Goal: Information Seeking & Learning: Learn about a topic

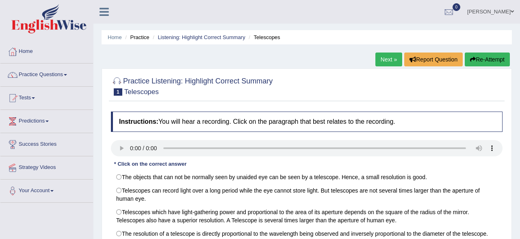
click at [65, 74] on link "Practice Questions" at bounding box center [46, 73] width 93 height 20
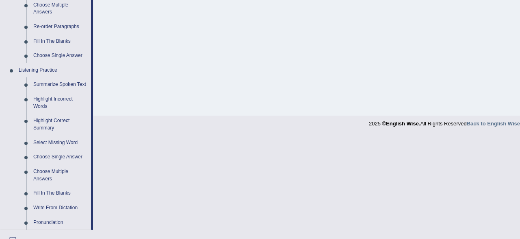
scroll to position [296, 0]
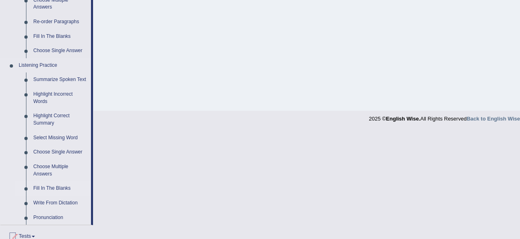
click at [45, 188] on link "Fill In The Blanks" at bounding box center [60, 188] width 61 height 15
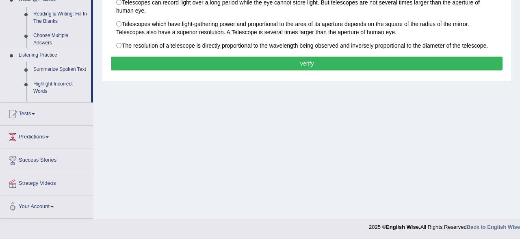
scroll to position [0, 0]
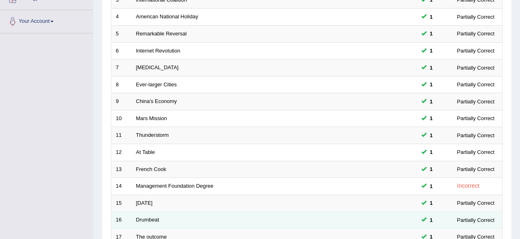
scroll to position [296, 0]
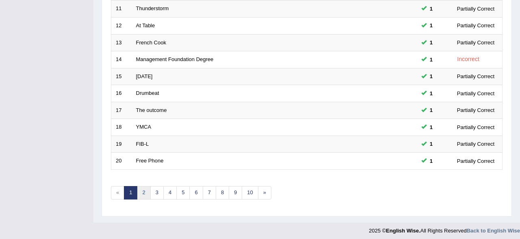
click at [143, 195] on link "2" at bounding box center [143, 192] width 13 height 13
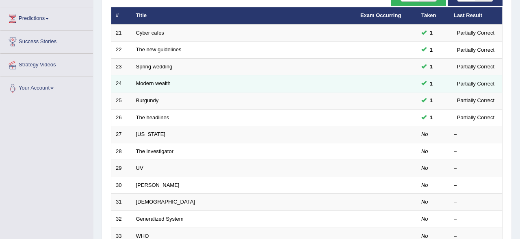
scroll to position [127, 0]
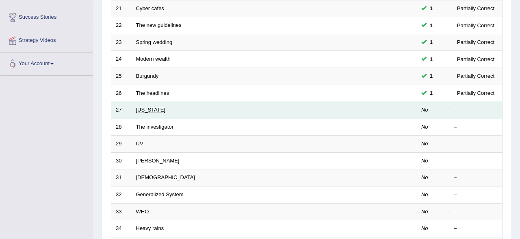
click at [148, 109] on link "Wyoming" at bounding box center [150, 110] width 29 height 6
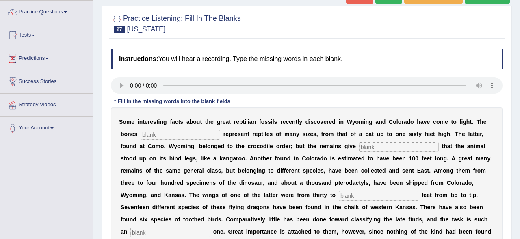
scroll to position [85, 0]
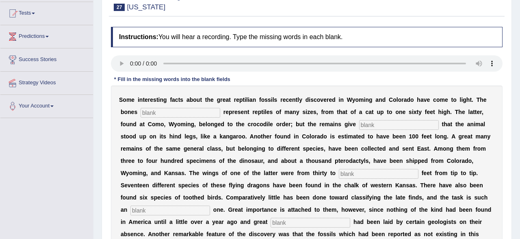
click at [154, 115] on input "text" at bounding box center [181, 113] width 80 height 10
click at [167, 113] on input "text" at bounding box center [181, 113] width 80 height 10
type input "fowend"
click at [359, 121] on input "text" at bounding box center [399, 125] width 80 height 10
click at [359, 120] on input "text" at bounding box center [399, 125] width 80 height 10
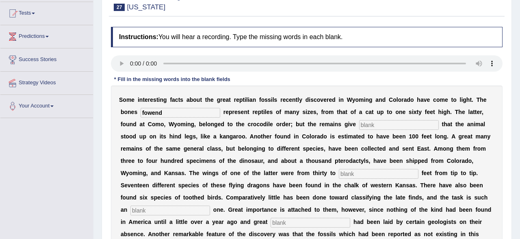
click at [359, 124] on input "text" at bounding box center [399, 125] width 80 height 10
click at [359, 126] on input "evidance" at bounding box center [399, 125] width 80 height 10
type input "evedance"
click at [339, 173] on input "text" at bounding box center [379, 174] width 80 height 10
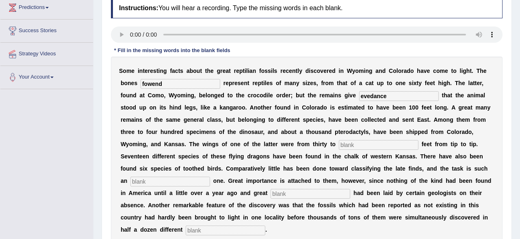
scroll to position [127, 0]
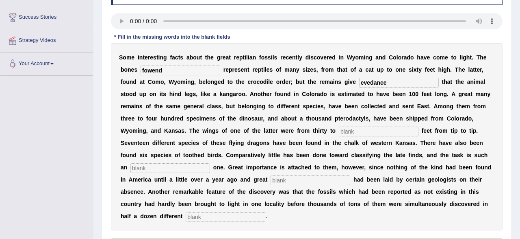
click at [339, 129] on input "text" at bounding box center [379, 131] width 80 height 10
click at [339, 132] on input "fourty" at bounding box center [379, 131] width 80 height 10
type input "foirty"
click at [158, 167] on input "text" at bounding box center [171, 168] width 80 height 10
type input "noremanse"
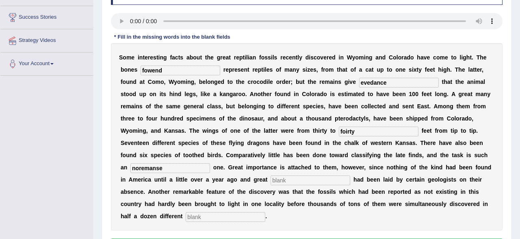
click at [288, 178] on input "text" at bounding box center [311, 180] width 80 height 10
click at [284, 177] on input "text" at bounding box center [311, 180] width 80 height 10
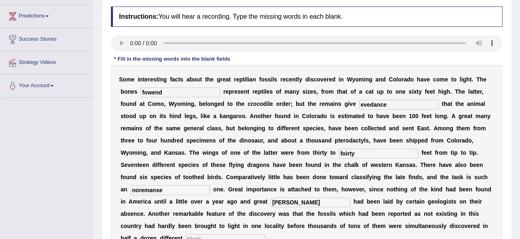
scroll to position [103, 0]
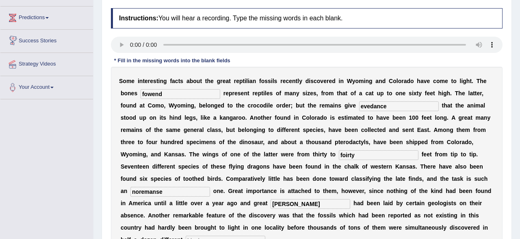
type input "strese"
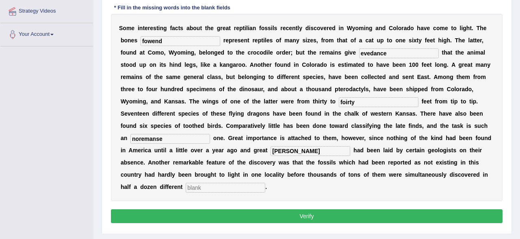
scroll to position [188, 0]
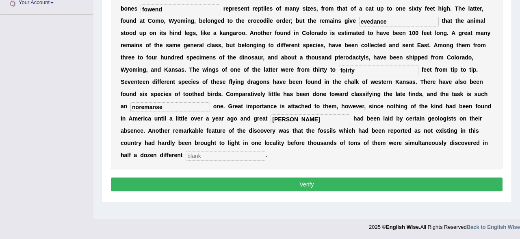
click at [186, 154] on input "text" at bounding box center [226, 156] width 80 height 10
type input "placese"
click at [253, 182] on button "Verify" at bounding box center [307, 184] width 392 height 14
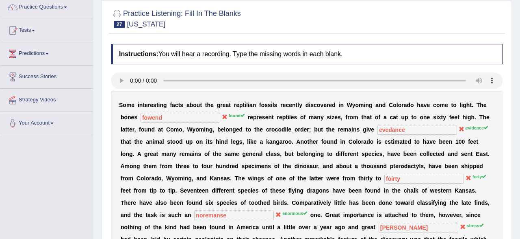
scroll to position [0, 0]
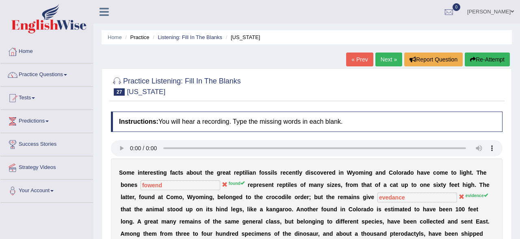
click at [480, 65] on button "Re-Attempt" at bounding box center [487, 59] width 45 height 14
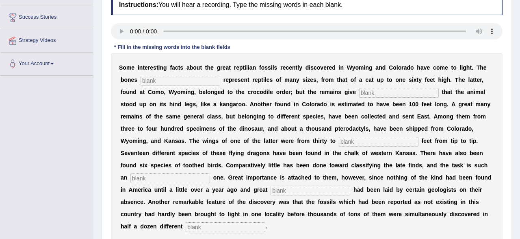
scroll to position [127, 0]
click at [194, 84] on input "text" at bounding box center [181, 81] width 80 height 10
click at [152, 79] on input "text" at bounding box center [181, 81] width 80 height 10
type input "found"
click at [359, 92] on input "text" at bounding box center [399, 93] width 80 height 10
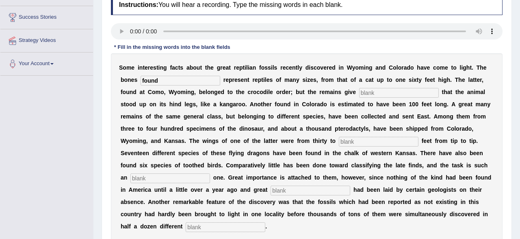
click at [378, 95] on input "text" at bounding box center [399, 93] width 80 height 10
click at [359, 89] on input "text" at bounding box center [399, 93] width 80 height 10
type input "evidence"
click at [339, 138] on input "text" at bounding box center [379, 142] width 80 height 10
click at [339, 140] on input "text" at bounding box center [379, 142] width 80 height 10
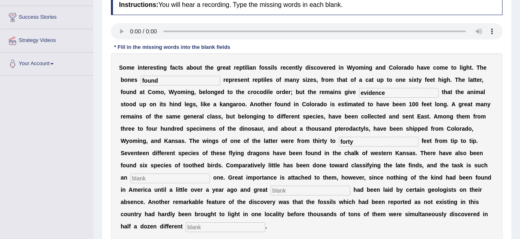
type input "forty"
click at [147, 176] on input "text" at bounding box center [171, 178] width 80 height 10
click at [139, 177] on input "text" at bounding box center [171, 178] width 80 height 10
type input "enormous"
click at [288, 189] on input "text" at bounding box center [311, 190] width 80 height 10
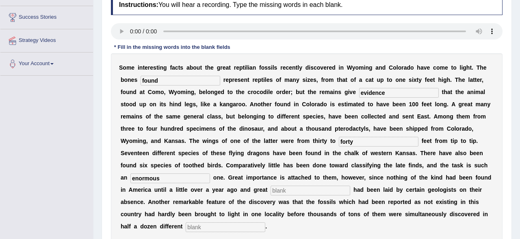
click at [295, 188] on input "text" at bounding box center [311, 190] width 80 height 10
type input "stress"
click at [198, 229] on input "text" at bounding box center [226, 227] width 80 height 10
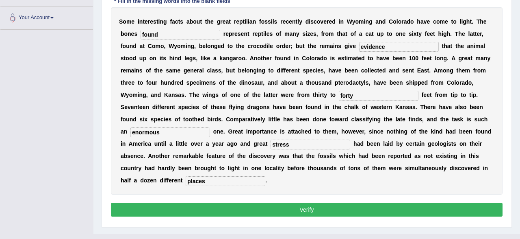
scroll to position [188, 0]
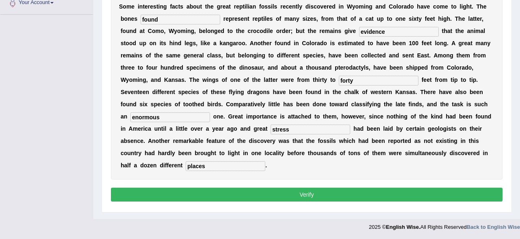
type input "places"
click at [302, 193] on button "Verify" at bounding box center [307, 194] width 392 height 14
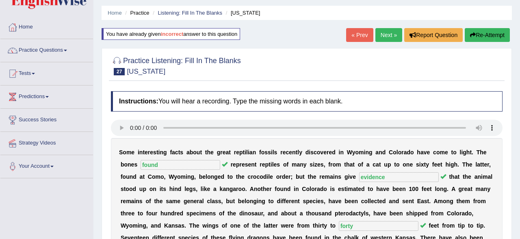
scroll to position [19, 0]
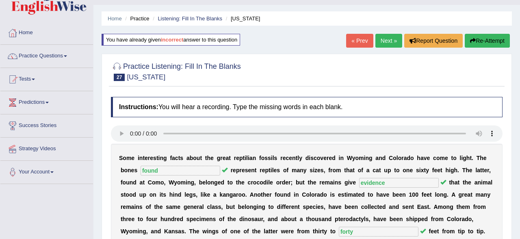
click at [385, 38] on link "Next »" at bounding box center [389, 41] width 27 height 14
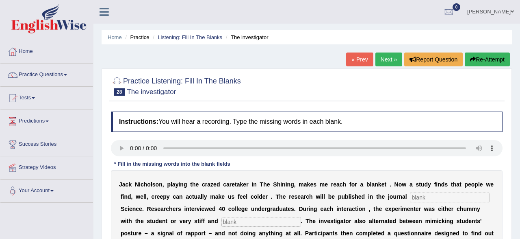
scroll to position [127, 0]
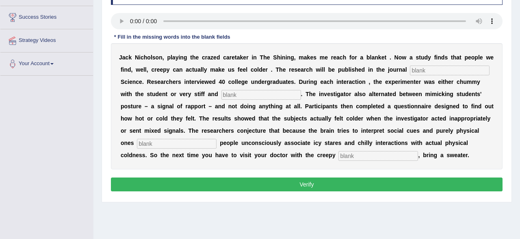
click at [424, 68] on input "text" at bounding box center [450, 70] width 80 height 10
click at [420, 74] on input "text" at bounding box center [450, 70] width 80 height 10
click at [431, 74] on input "text" at bounding box center [450, 70] width 80 height 10
type input "sicologycal"
click at [236, 91] on input "text" at bounding box center [262, 95] width 80 height 10
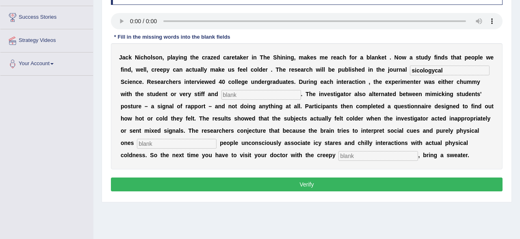
click at [222, 95] on input "text" at bounding box center [262, 95] width 80 height 10
click at [222, 96] on input "profistional" at bounding box center [262, 95] width 80 height 10
type input "profastional"
click at [152, 142] on input "text" at bounding box center [177, 144] width 80 height 10
type input "saymentasly"
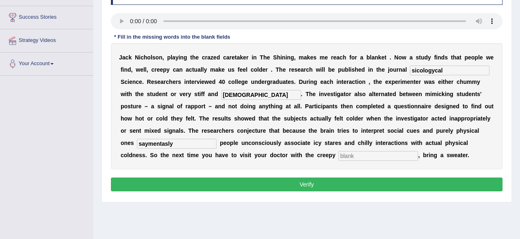
click at [339, 154] on input "text" at bounding box center [379, 156] width 80 height 10
click at [339, 152] on input "text" at bounding box center [379, 156] width 80 height 10
type input "resapetinalist"
click at [305, 189] on button "Verify" at bounding box center [307, 184] width 392 height 14
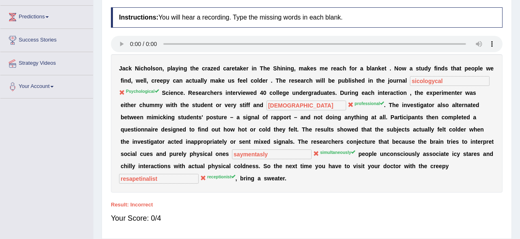
scroll to position [42, 0]
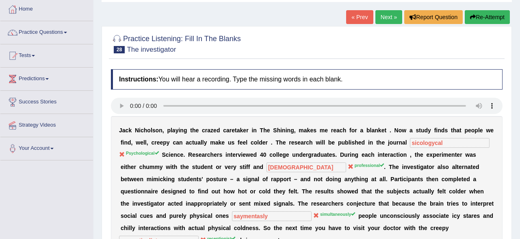
click at [480, 13] on button "Re-Attempt" at bounding box center [487, 17] width 45 height 14
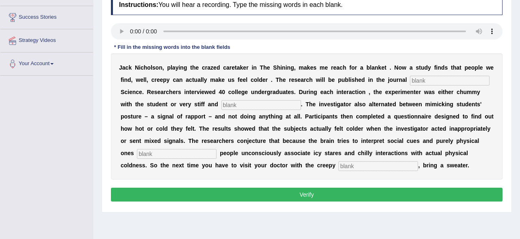
scroll to position [127, 0]
click at [424, 80] on input "text" at bounding box center [450, 81] width 80 height 10
type input "p"
type input "psychological"
click at [255, 106] on input "text" at bounding box center [262, 105] width 80 height 10
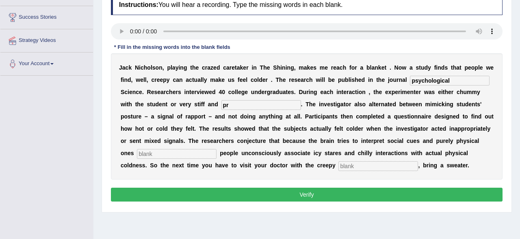
type input "p"
type input "professional"
click at [180, 151] on input "text" at bounding box center [177, 154] width 80 height 10
type input "simultanously"
click at [339, 168] on input "text" at bounding box center [379, 166] width 80 height 10
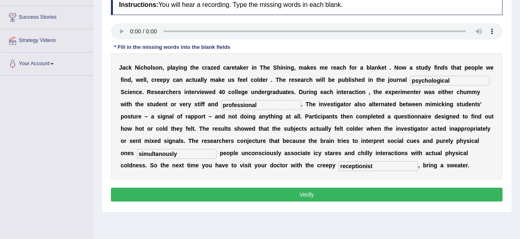
type input "receptionist"
click at [294, 197] on button "Verify" at bounding box center [307, 194] width 392 height 14
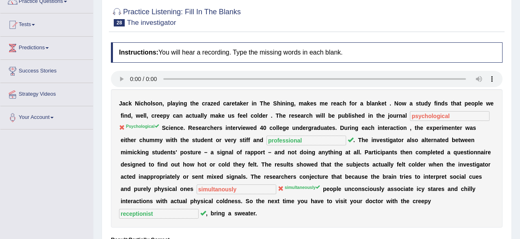
scroll to position [0, 0]
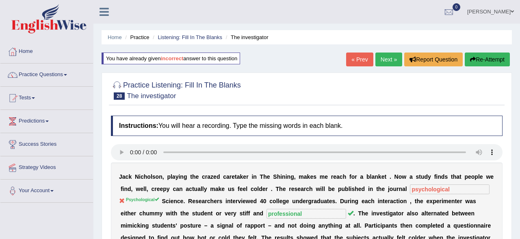
click at [396, 63] on link "Next »" at bounding box center [389, 59] width 27 height 14
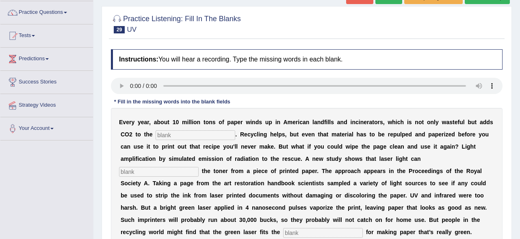
scroll to position [85, 0]
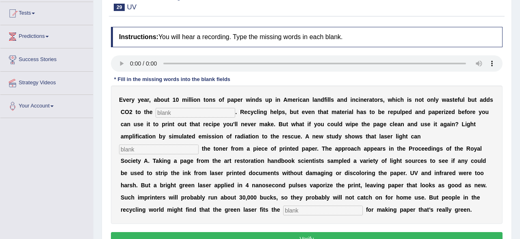
click at [179, 116] on input "text" at bounding box center [196, 113] width 80 height 10
click at [170, 115] on input "text" at bounding box center [196, 113] width 80 height 10
type input "atmosephere"
click at [148, 149] on input "text" at bounding box center [159, 149] width 80 height 10
type input "rise"
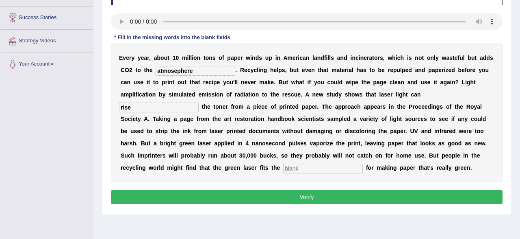
scroll to position [127, 0]
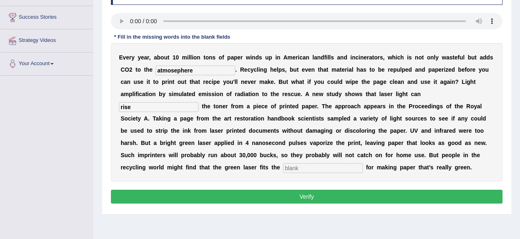
click at [302, 164] on input "text" at bounding box center [323, 168] width 80 height 10
type input "bill"
click at [289, 194] on button "Verify" at bounding box center [307, 196] width 392 height 14
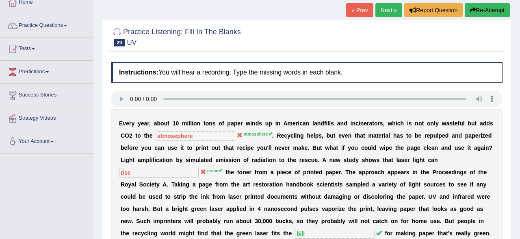
scroll to position [42, 0]
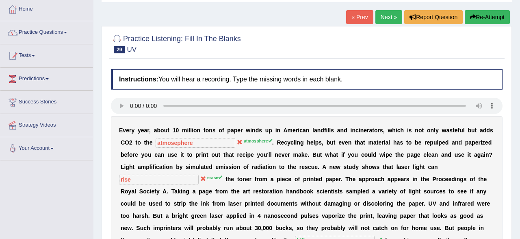
click at [475, 19] on button "Re-Attempt" at bounding box center [487, 17] width 45 height 14
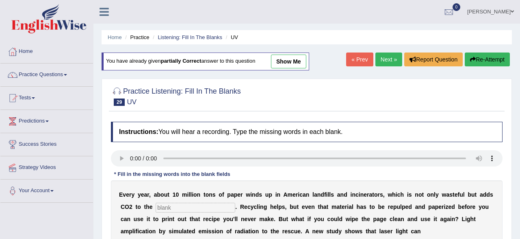
scroll to position [127, 0]
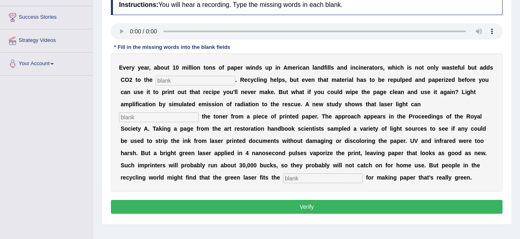
click at [192, 80] on input "text" at bounding box center [196, 81] width 80 height 10
type input "atmosphere"
click at [170, 115] on input "text" at bounding box center [159, 117] width 80 height 10
type input "erase"
click at [295, 180] on input "text" at bounding box center [323, 178] width 80 height 10
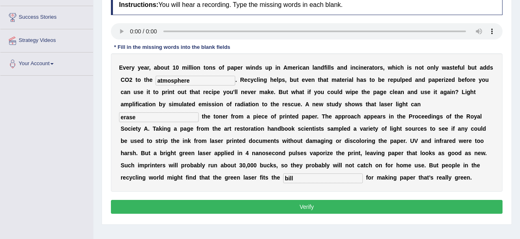
type input "bill"
click at [317, 209] on button "Verify" at bounding box center [307, 207] width 392 height 14
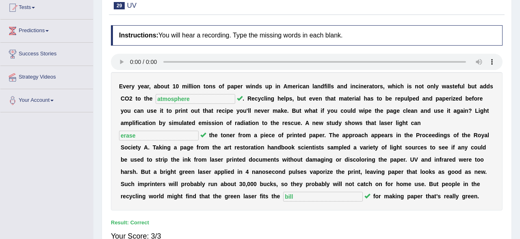
scroll to position [42, 0]
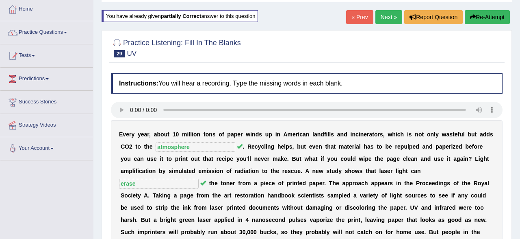
click at [388, 20] on link "Next »" at bounding box center [389, 17] width 27 height 14
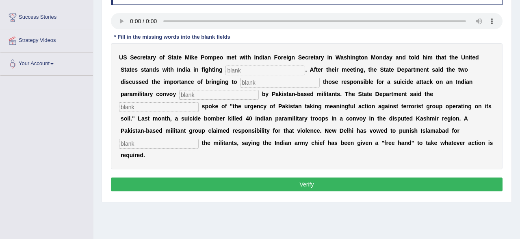
scroll to position [85, 0]
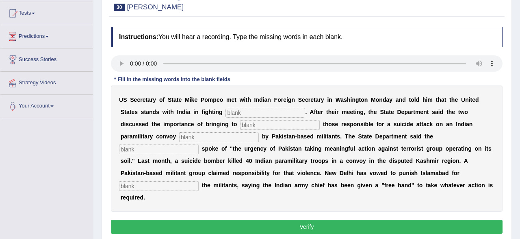
click at [234, 109] on input "text" at bounding box center [266, 113] width 80 height 10
click at [261, 111] on input "text" at bounding box center [266, 113] width 80 height 10
type input "teralizem"
click at [240, 126] on input "text" at bounding box center [280, 125] width 80 height 10
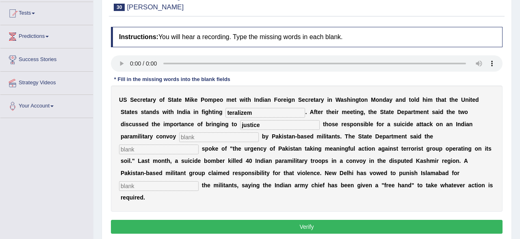
type input "justice"
click at [179, 135] on input "text" at bounding box center [219, 137] width 80 height 10
click at [179, 134] on input "text" at bounding box center [219, 137] width 80 height 10
click at [179, 139] on input "text" at bounding box center [219, 137] width 80 height 10
type input "clamed"
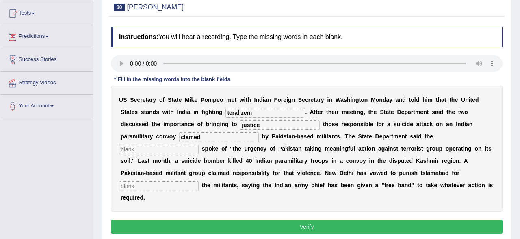
click at [199, 144] on input "text" at bounding box center [159, 149] width 80 height 10
type input "deplomate"
click at [199, 181] on input "text" at bounding box center [159, 186] width 80 height 10
type input "sheltaring"
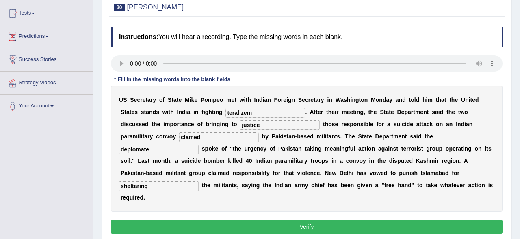
click at [267, 114] on input "teralizem" at bounding box center [266, 113] width 80 height 10
type input "terrorizem"
click at [179, 138] on input "clamed" at bounding box center [219, 137] width 80 height 10
type input "claimed"
click at [344, 220] on button "Verify" at bounding box center [307, 227] width 392 height 14
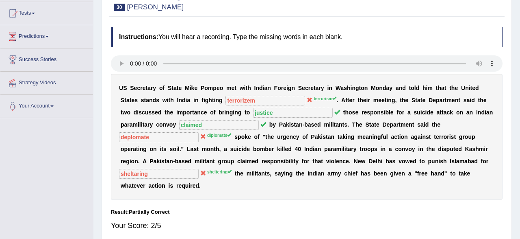
click at [343, 213] on div "Result:" at bounding box center [307, 212] width 392 height 8
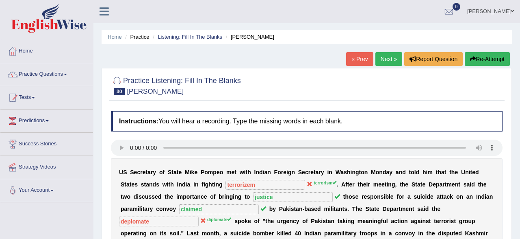
scroll to position [0, 0]
click at [386, 61] on link "Next »" at bounding box center [389, 59] width 27 height 14
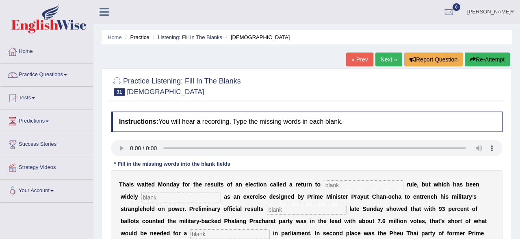
scroll to position [85, 0]
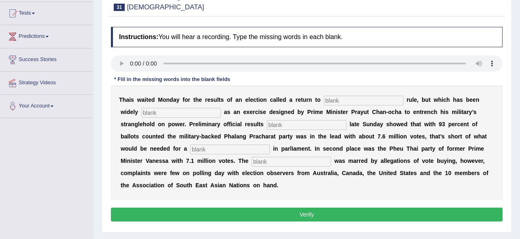
click at [363, 100] on input "text" at bounding box center [364, 101] width 80 height 10
click at [336, 103] on input "text" at bounding box center [364, 101] width 80 height 10
type input "democratic"
click at [145, 112] on input "text" at bounding box center [181, 113] width 80 height 10
click at [141, 113] on input "text" at bounding box center [181, 113] width 80 height 10
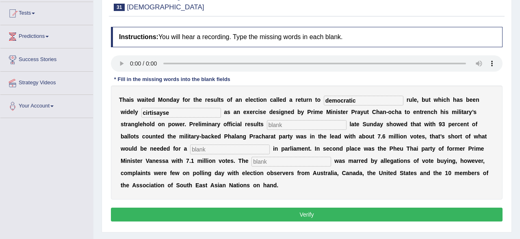
type input "cirtisayse"
click at [267, 120] on input "text" at bounding box center [307, 125] width 80 height 10
type input "relase"
click at [190, 148] on input "text" at bounding box center [230, 149] width 80 height 10
type input "majority"
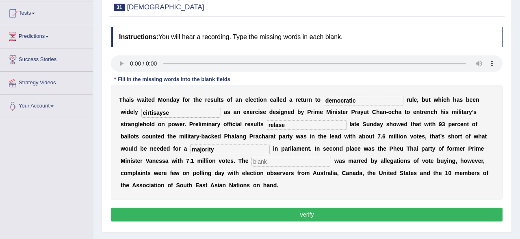
click at [252, 161] on input "text" at bounding box center [292, 162] width 80 height 10
click at [252, 163] on input "text" at bounding box center [292, 162] width 80 height 10
type input "campiyan"
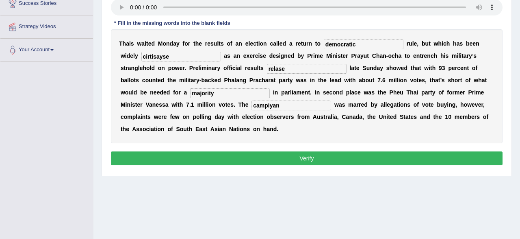
scroll to position [127, 0]
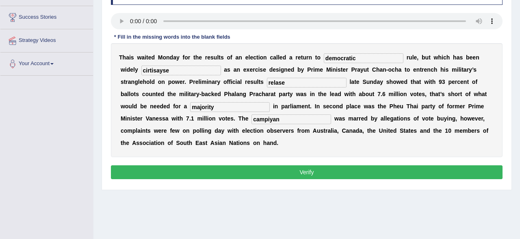
click at [263, 170] on button "Verify" at bounding box center [307, 172] width 392 height 14
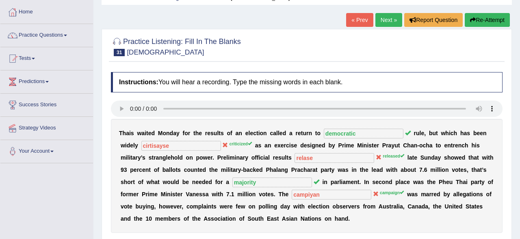
scroll to position [0, 0]
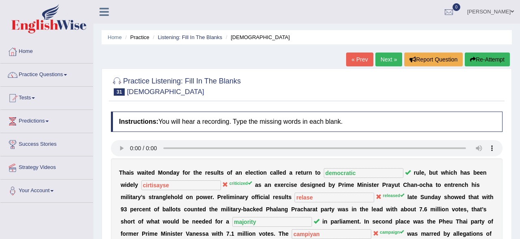
click at [473, 54] on button "Re-Attempt" at bounding box center [487, 59] width 45 height 14
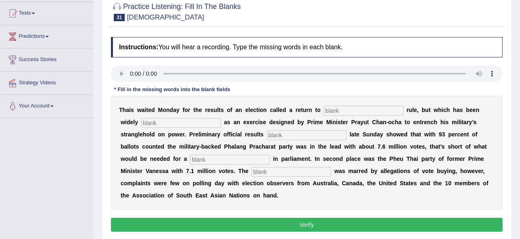
scroll to position [85, 0]
click at [335, 111] on input "text" at bounding box center [364, 111] width 80 height 10
type input "democratic"
click at [167, 126] on input "text" at bounding box center [181, 123] width 80 height 10
type input "criticized"
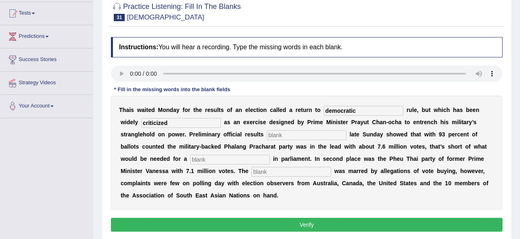
click at [267, 137] on input "text" at bounding box center [307, 135] width 80 height 10
type input "released"
click at [190, 163] on input "text" at bounding box center [230, 160] width 80 height 10
type input "majority"
click at [252, 172] on input "text" at bounding box center [292, 172] width 80 height 10
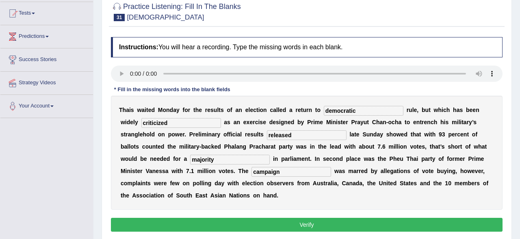
type input "campaign"
click at [240, 228] on button "Verify" at bounding box center [307, 225] width 392 height 14
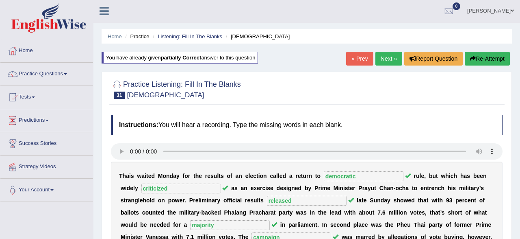
scroll to position [0, 0]
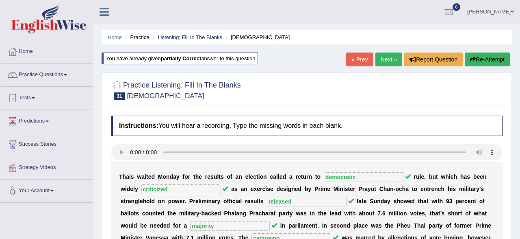
click at [388, 58] on link "Next »" at bounding box center [389, 59] width 27 height 14
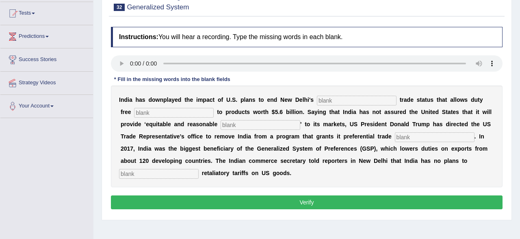
scroll to position [85, 0]
click at [348, 99] on input "text" at bounding box center [357, 101] width 80 height 10
click at [332, 103] on input "text" at bounding box center [357, 101] width 80 height 10
type input "perfintial"
click at [134, 111] on input "text" at bounding box center [174, 113] width 80 height 10
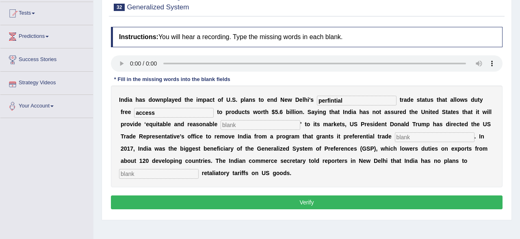
type input "access"
click at [221, 126] on input "text" at bounding box center [261, 125] width 80 height 10
type input "accesess"
click at [402, 136] on input "text" at bounding box center [435, 137] width 80 height 10
type input "tritement"
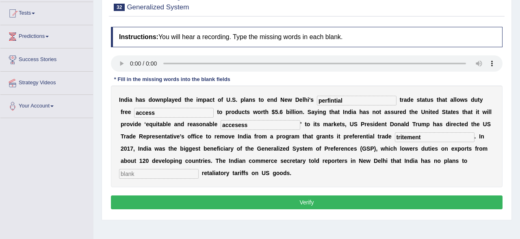
click at [139, 171] on input "text" at bounding box center [159, 174] width 80 height 10
type input "impose"
click at [230, 125] on input "accesess" at bounding box center [261, 125] width 80 height 10
type input "accesess"
click at [151, 113] on input "access" at bounding box center [174, 113] width 80 height 10
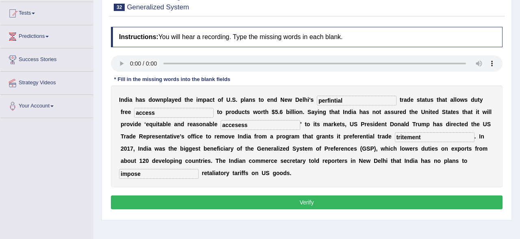
click at [275, 201] on button "Verify" at bounding box center [307, 202] width 392 height 14
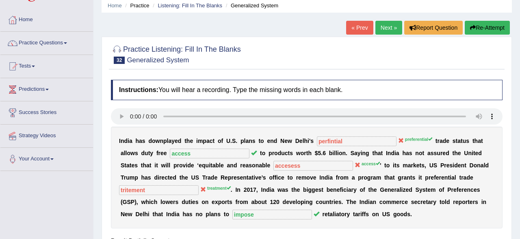
scroll to position [0, 0]
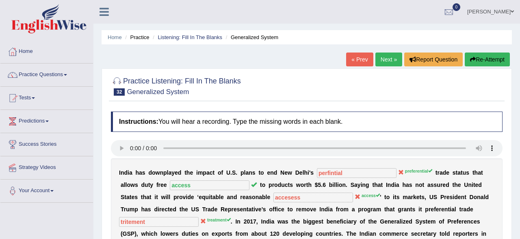
click at [482, 63] on button "Re-Attempt" at bounding box center [487, 59] width 45 height 14
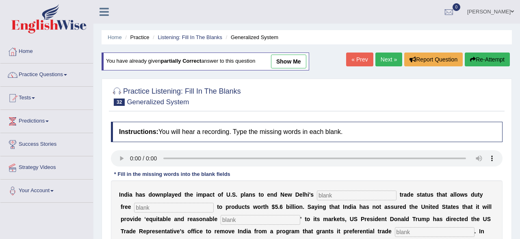
scroll to position [85, 0]
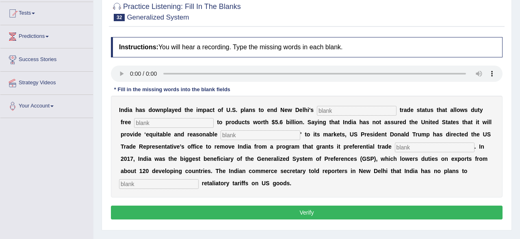
click at [332, 112] on input "text" at bounding box center [357, 111] width 80 height 10
click at [326, 109] on input "text" at bounding box center [357, 111] width 80 height 10
type input "preferential"
click at [169, 182] on input "text" at bounding box center [159, 184] width 80 height 10
type input "impose"
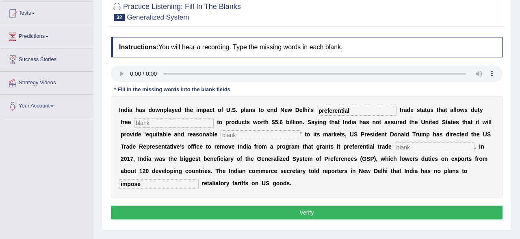
click at [395, 146] on input "text" at bounding box center [435, 147] width 80 height 10
click at [146, 122] on input "text" at bounding box center [174, 123] width 80 height 10
type input "access"
click at [221, 131] on input "text" at bounding box center [261, 135] width 80 height 10
type input "access"
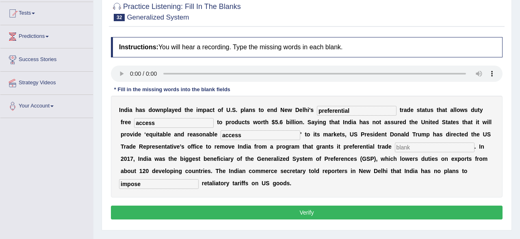
click at [416, 146] on input "text" at bounding box center [435, 147] width 80 height 10
type input "treatment"
click at [398, 211] on button "Verify" at bounding box center [307, 212] width 392 height 14
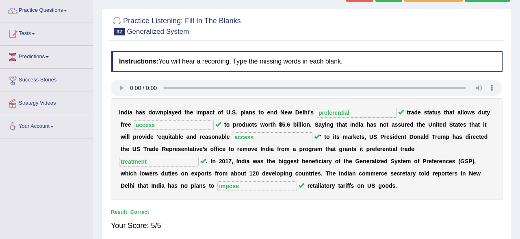
scroll to position [19, 0]
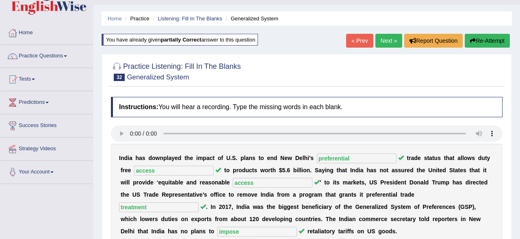
click at [394, 39] on link "Next »" at bounding box center [389, 41] width 27 height 14
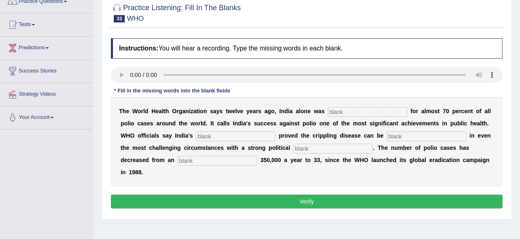
scroll to position [85, 0]
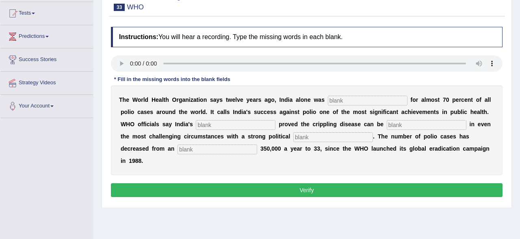
click at [178, 149] on input "text" at bounding box center [218, 149] width 80 height 10
type input "estimated"
click at [346, 99] on input "text" at bounding box center [368, 101] width 80 height 10
type input "responsible"
click at [213, 124] on input "text" at bounding box center [236, 125] width 80 height 10
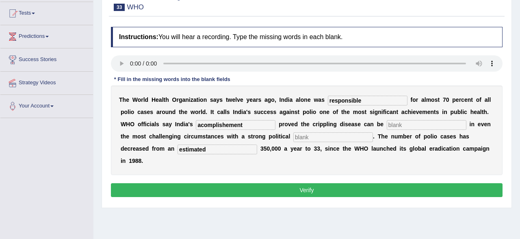
type input "acomplishement"
click at [392, 125] on input "text" at bounding box center [427, 125] width 80 height 10
click at [403, 127] on input "text" at bounding box center [427, 125] width 80 height 10
type input "ileminated"
click at [297, 135] on input "text" at bounding box center [334, 137] width 80 height 10
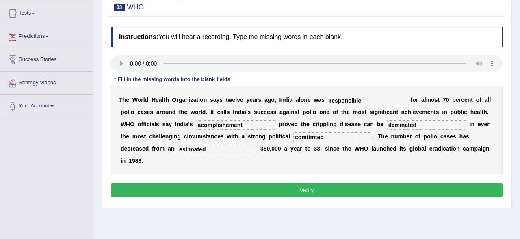
type input "comtimted"
click at [313, 183] on button "Verify" at bounding box center [307, 190] width 392 height 14
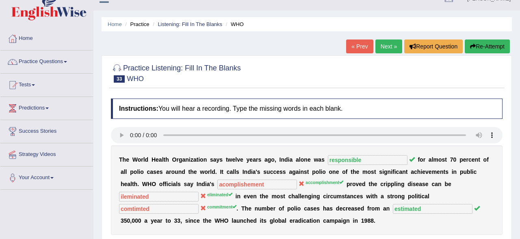
scroll to position [0, 0]
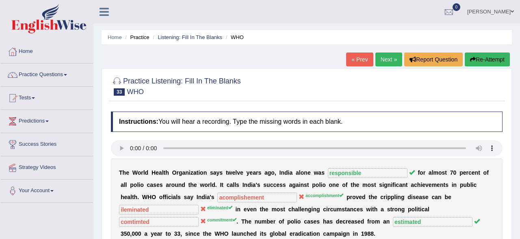
click at [489, 63] on button "Re-Attempt" at bounding box center [487, 59] width 45 height 14
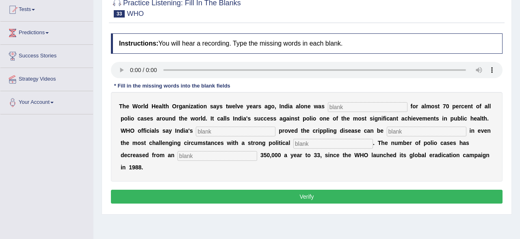
scroll to position [127, 0]
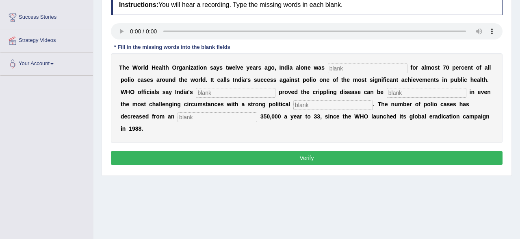
click at [356, 70] on input "text" at bounding box center [368, 68] width 80 height 10
type input "responsible"
click at [258, 95] on input "text" at bounding box center [236, 93] width 80 height 10
type input "accomplishment"
click at [396, 91] on input "text" at bounding box center [427, 93] width 80 height 10
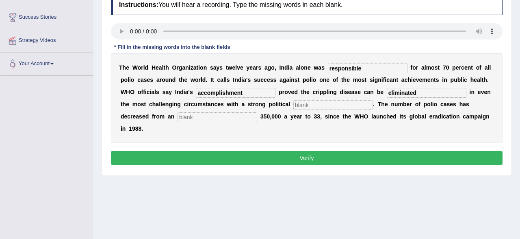
type input "eliminated"
click at [344, 104] on input "text" at bounding box center [334, 105] width 80 height 10
type input "commitment"
click at [199, 118] on input "text" at bounding box center [218, 117] width 80 height 10
type input "estimated"
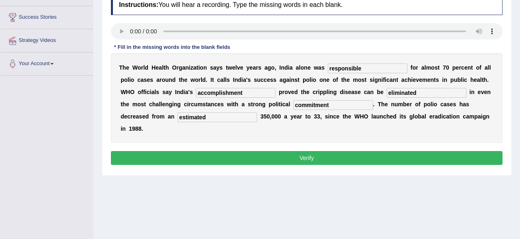
click at [250, 151] on button "Verify" at bounding box center [307, 158] width 392 height 14
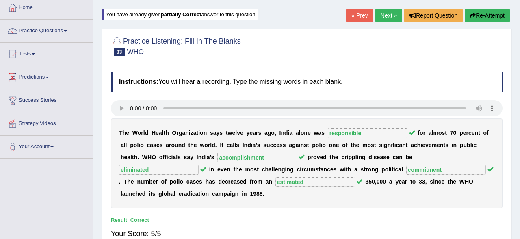
scroll to position [42, 0]
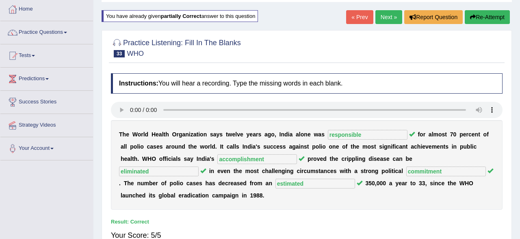
click at [392, 17] on link "Next »" at bounding box center [389, 17] width 27 height 14
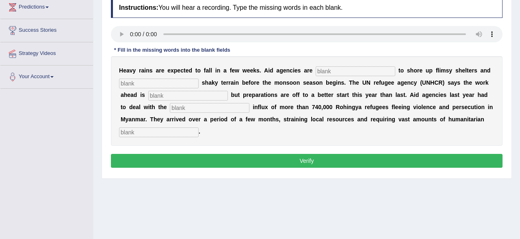
scroll to position [127, 0]
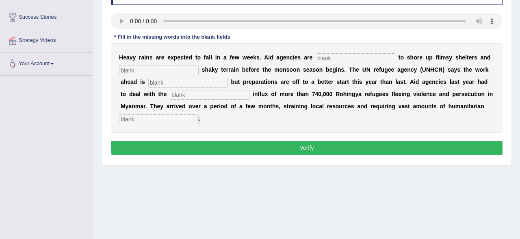
click at [330, 59] on input "text" at bounding box center [356, 58] width 80 height 10
type input "racing"
click at [141, 69] on input "text" at bounding box center [159, 70] width 80 height 10
click at [150, 73] on input "text" at bounding box center [159, 70] width 80 height 10
type input "establiesed"
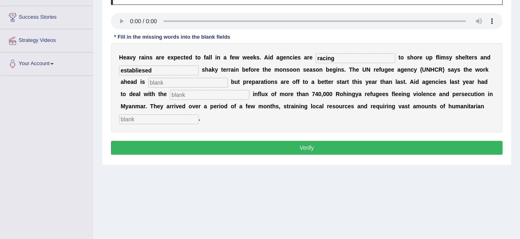
click at [187, 85] on input "text" at bounding box center [188, 83] width 80 height 10
type input "mainemental"
click at [184, 95] on input "text" at bounding box center [210, 95] width 80 height 10
type input "masive"
click at [141, 122] on input "text" at bounding box center [159, 119] width 80 height 10
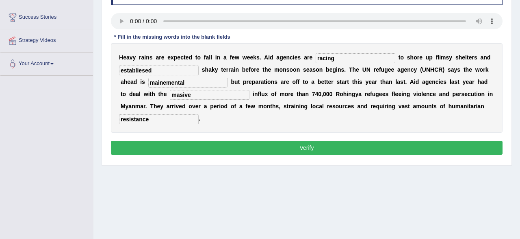
type input "resistance"
click at [218, 148] on button "Verify" at bounding box center [307, 148] width 392 height 14
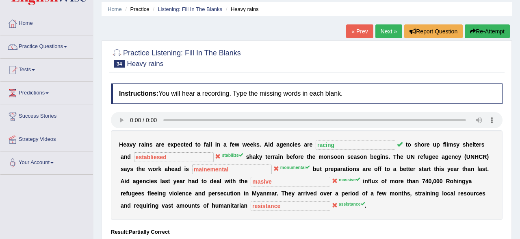
scroll to position [42, 0]
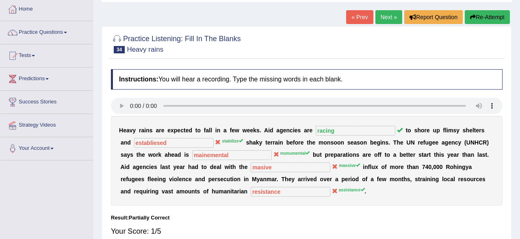
click at [481, 20] on button "Re-Attempt" at bounding box center [487, 17] width 45 height 14
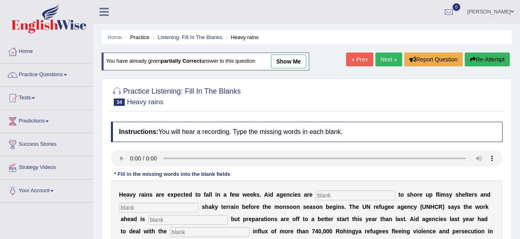
scroll to position [42, 0]
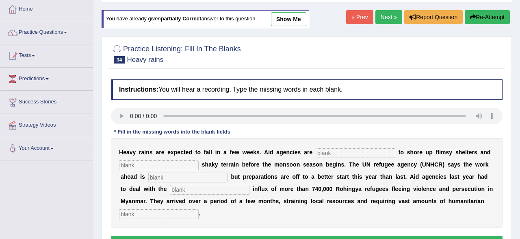
click at [348, 152] on input "text" at bounding box center [356, 153] width 80 height 10
click at [344, 152] on input "text" at bounding box center [356, 153] width 80 height 10
type input "racing"
click at [171, 160] on input "text" at bounding box center [159, 165] width 80 height 10
type input "stabilize"
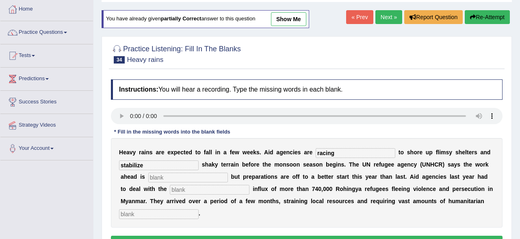
click at [194, 182] on div "H e a v y r a i n s a r e e x p e c t e d t o f a l l i n a f e w w e e k s . A…" at bounding box center [307, 182] width 392 height 89
click at [194, 180] on input "text" at bounding box center [188, 177] width 80 height 10
type input "monumental"
click at [183, 189] on input "text" at bounding box center [210, 190] width 80 height 10
type input "massive"
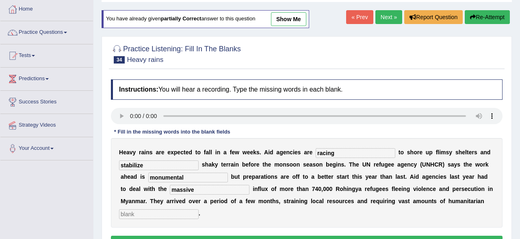
click at [143, 213] on input "text" at bounding box center [159, 214] width 80 height 10
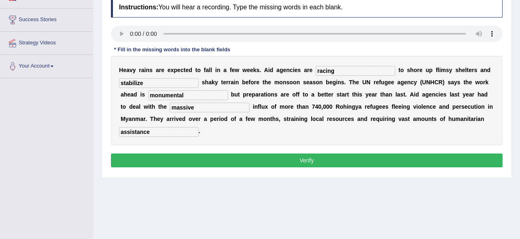
scroll to position [127, 0]
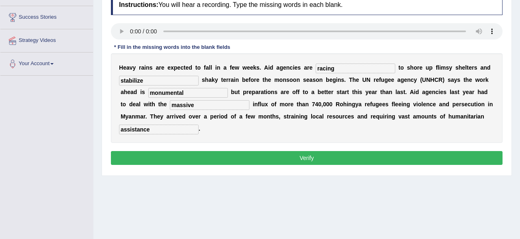
type input "assistance"
click at [204, 159] on button "Verify" at bounding box center [307, 158] width 392 height 14
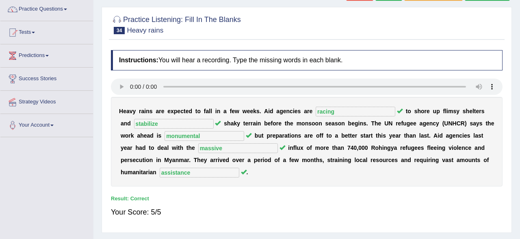
scroll to position [0, 0]
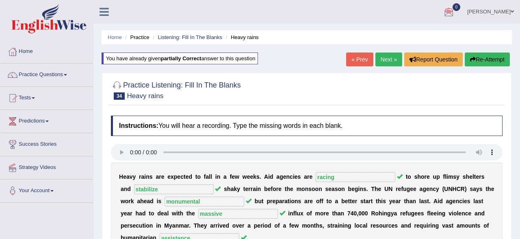
click at [386, 58] on link "Next »" at bounding box center [389, 59] width 27 height 14
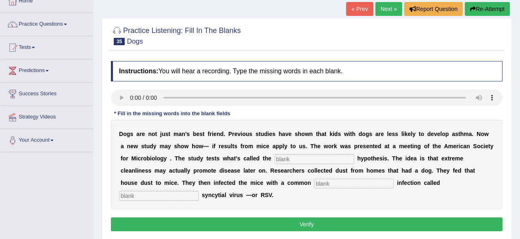
scroll to position [42, 0]
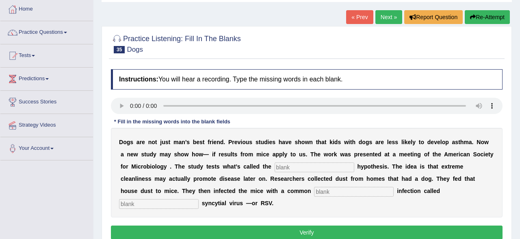
click at [49, 30] on link "Practice Questions" at bounding box center [46, 31] width 93 height 20
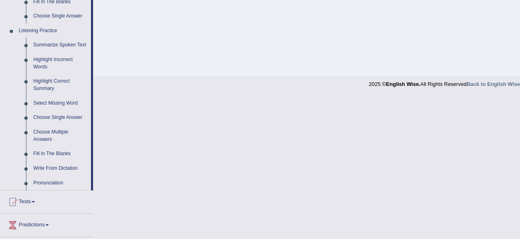
scroll to position [338, 0]
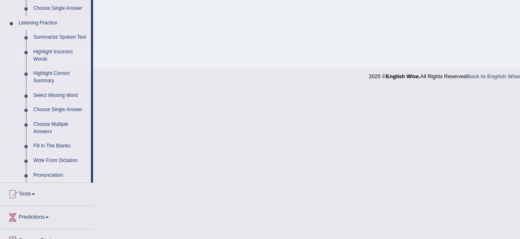
click at [49, 53] on link "Highlight Incorrect Words" at bounding box center [60, 56] width 61 height 22
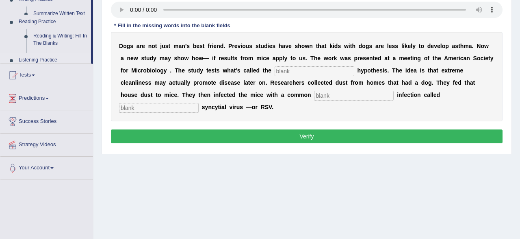
scroll to position [0, 0]
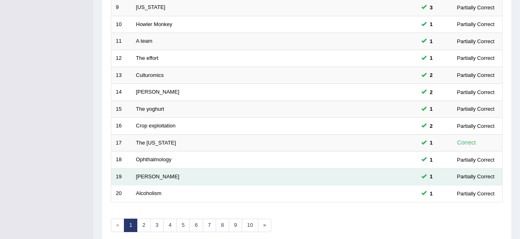
scroll to position [296, 0]
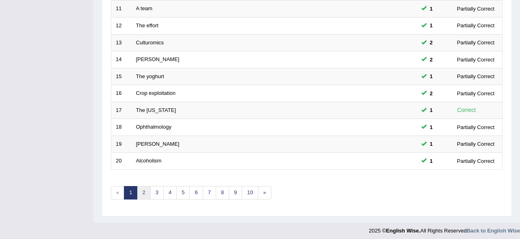
click at [143, 189] on link "2" at bounding box center [143, 192] width 13 height 13
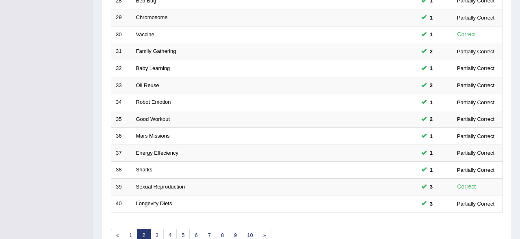
scroll to position [296, 0]
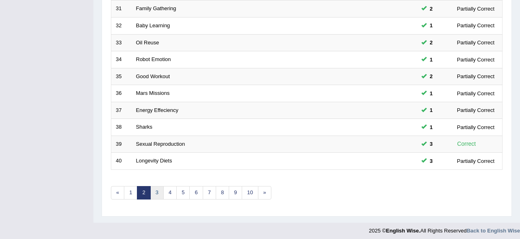
click at [154, 192] on link "3" at bounding box center [156, 192] width 13 height 13
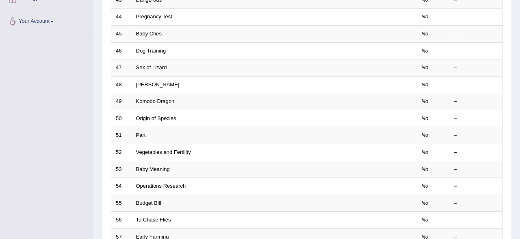
scroll to position [296, 0]
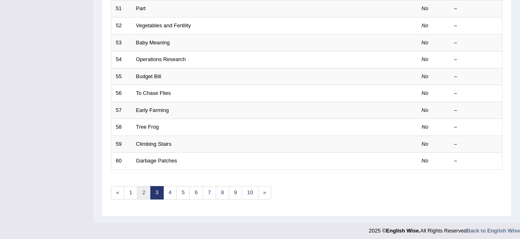
click at [140, 191] on link "2" at bounding box center [143, 192] width 13 height 13
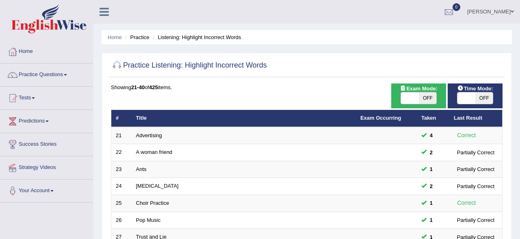
scroll to position [85, 0]
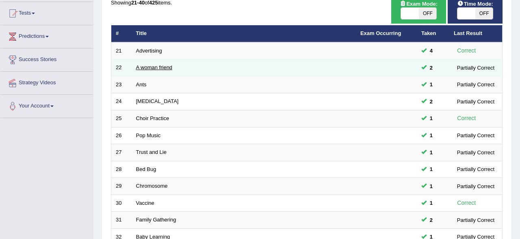
click at [158, 65] on link "A woman friend" at bounding box center [154, 67] width 37 height 6
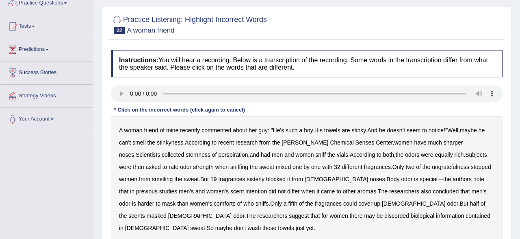
scroll to position [85, 0]
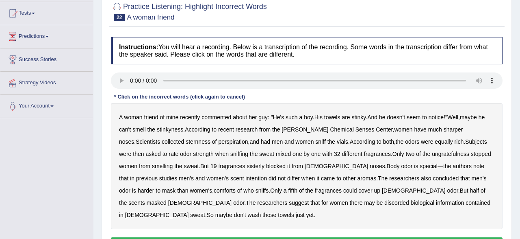
click at [186, 141] on b "sternness" at bounding box center [198, 141] width 25 height 7
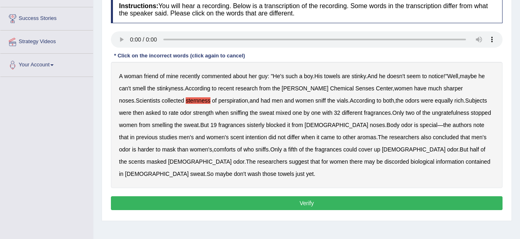
scroll to position [127, 0]
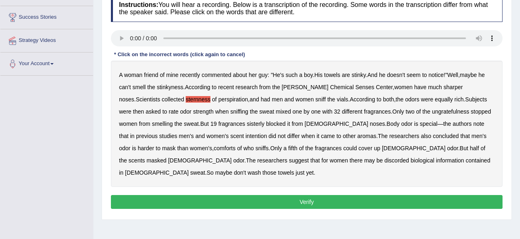
click at [214, 147] on b "comforts" at bounding box center [225, 148] width 22 height 7
click at [214, 145] on b "comforts" at bounding box center [225, 148] width 22 height 7
click at [385, 160] on b "discorded" at bounding box center [397, 160] width 25 height 7
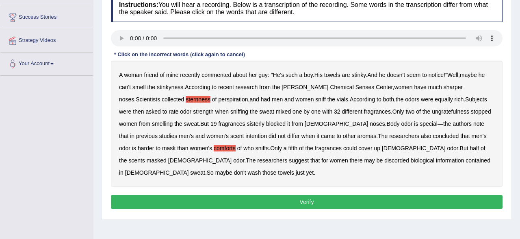
click at [385, 160] on b "discorded" at bounding box center [397, 160] width 25 height 7
click at [432, 110] on b "ungratefulness" at bounding box center [450, 111] width 37 height 7
click at [170, 131] on div "A woman friend of mine recently commented about her guy : " He's such a boy . H…" at bounding box center [307, 124] width 392 height 126
click at [246, 137] on b "intention" at bounding box center [257, 136] width 22 height 7
click at [196, 195] on button "Verify" at bounding box center [307, 202] width 392 height 14
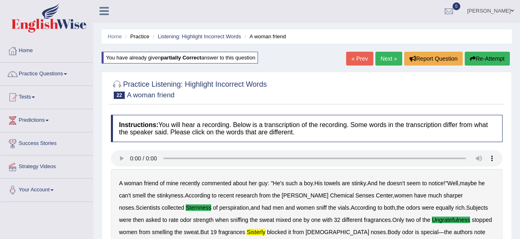
scroll to position [0, 0]
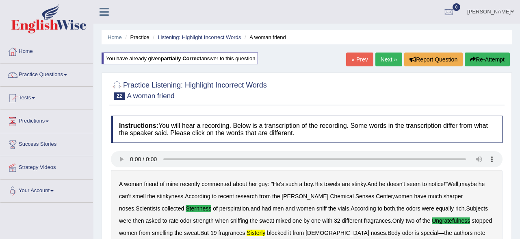
click at [488, 65] on button "Re-Attempt" at bounding box center [487, 59] width 45 height 14
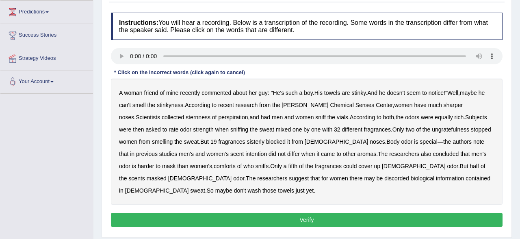
scroll to position [127, 0]
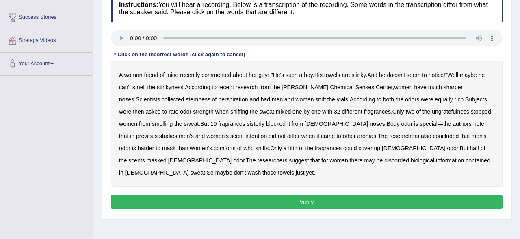
click at [186, 98] on b "sternness" at bounding box center [198, 99] width 25 height 7
click at [214, 147] on b "comforts" at bounding box center [225, 148] width 22 height 7
click at [385, 158] on b "discorded" at bounding box center [397, 160] width 25 height 7
click at [247, 124] on b "sisterly" at bounding box center [256, 123] width 18 height 7
click at [432, 109] on b "ungratefulness" at bounding box center [450, 111] width 37 height 7
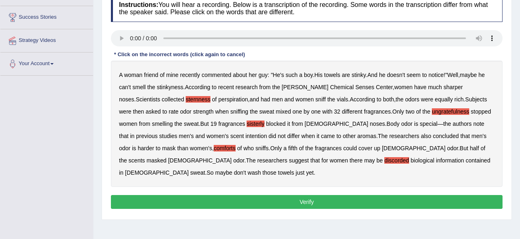
click at [246, 135] on b "intention" at bounding box center [257, 136] width 22 height 7
click at [219, 195] on button "Verify" at bounding box center [307, 202] width 392 height 14
click at [219, 192] on div "Home Practice Listening: Highlight Incorrect Words A woman friend You have alre…" at bounding box center [307, 76] width 427 height 407
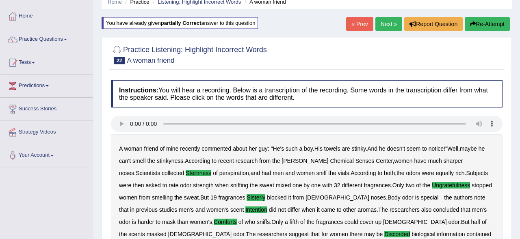
scroll to position [29, 0]
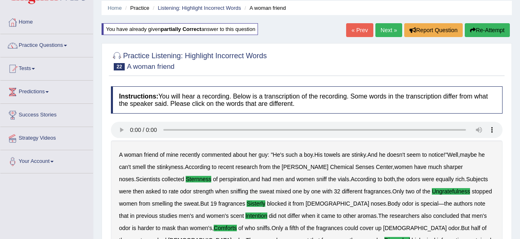
click at [379, 32] on link "Next »" at bounding box center [389, 30] width 27 height 14
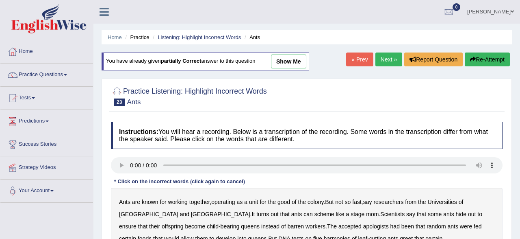
scroll to position [85, 0]
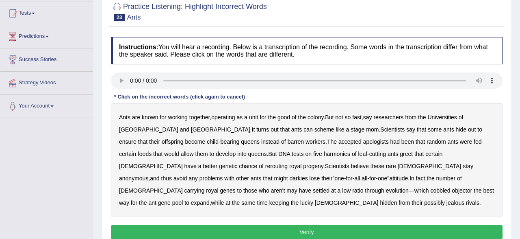
click at [363, 142] on b "apologists" at bounding box center [376, 141] width 26 height 7
click at [324, 150] on b "harmonies" at bounding box center [337, 153] width 26 height 7
click at [288, 163] on b "rerouting" at bounding box center [277, 166] width 22 height 7
click at [421, 162] on div "Ants are known for working together , operating as a unit for the good of the c…" at bounding box center [307, 160] width 392 height 114
click at [308, 175] on b "darkies" at bounding box center [299, 178] width 18 height 7
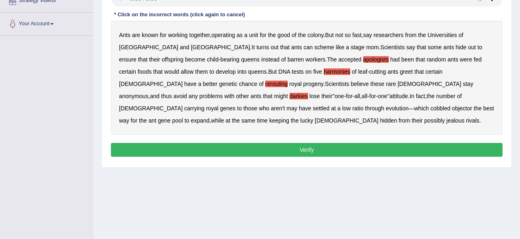
scroll to position [169, 0]
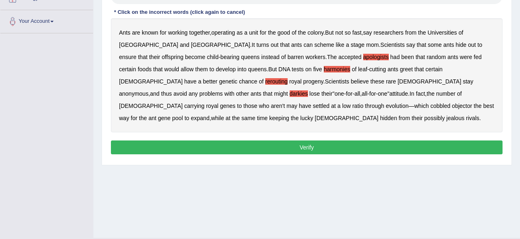
click at [357, 144] on button "Verify" at bounding box center [307, 147] width 392 height 14
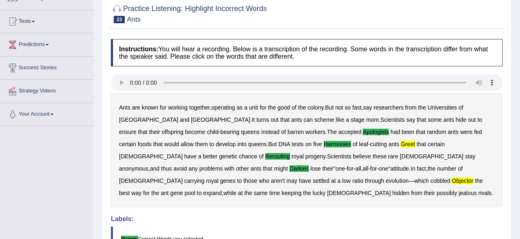
scroll to position [29, 0]
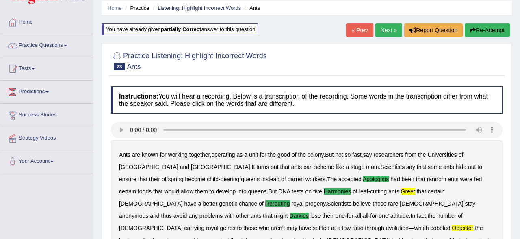
click at [477, 33] on button "Re-Attempt" at bounding box center [487, 30] width 45 height 14
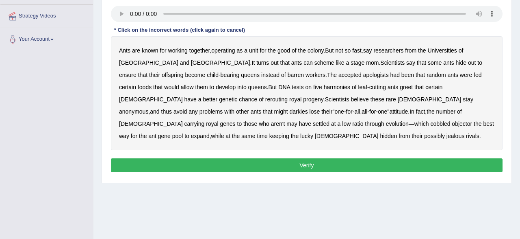
scroll to position [156, 0]
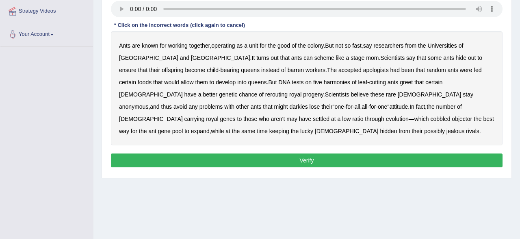
click at [452, 119] on b "objector" at bounding box center [462, 118] width 20 height 7
click at [400, 82] on b "greet" at bounding box center [406, 82] width 13 height 7
click at [363, 67] on b "apologists" at bounding box center [376, 70] width 26 height 7
click at [324, 83] on b "harmonies" at bounding box center [337, 82] width 26 height 7
click at [288, 91] on b "rerouting" at bounding box center [277, 94] width 22 height 7
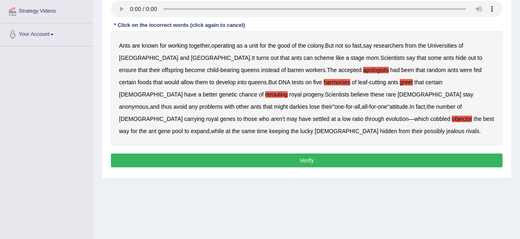
click at [308, 103] on b "darkies" at bounding box center [299, 106] width 18 height 7
click at [287, 164] on button "Verify" at bounding box center [307, 160] width 392 height 14
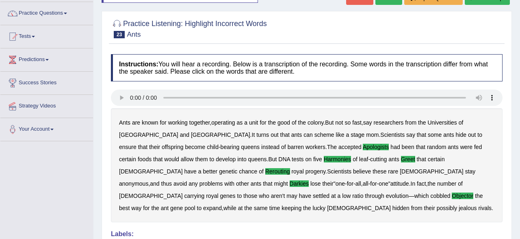
scroll to position [0, 0]
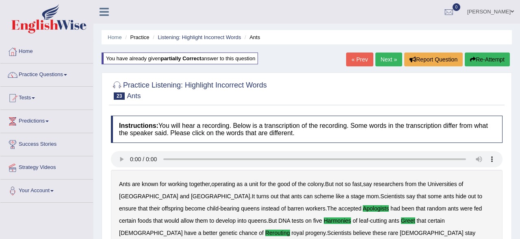
click at [376, 60] on link "Next »" at bounding box center [389, 59] width 27 height 14
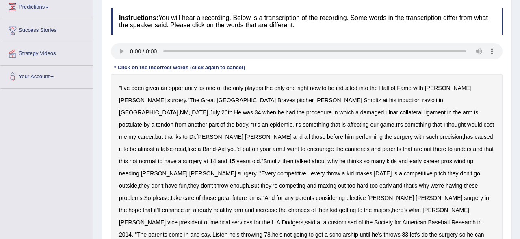
scroll to position [127, 0]
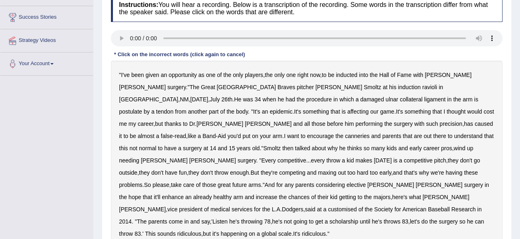
click at [398, 85] on b "induction" at bounding box center [409, 87] width 23 height 7
click at [142, 108] on b "postulate" at bounding box center [130, 111] width 23 height 7
click at [345, 135] on b "canneries" at bounding box center [357, 136] width 25 height 7
click at [328, 206] on b "customised" at bounding box center [342, 209] width 29 height 7
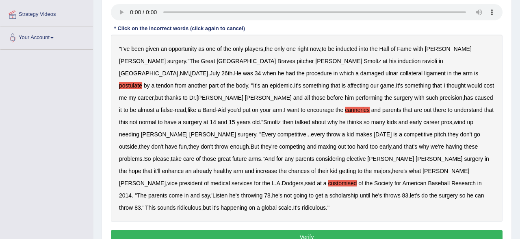
scroll to position [169, 0]
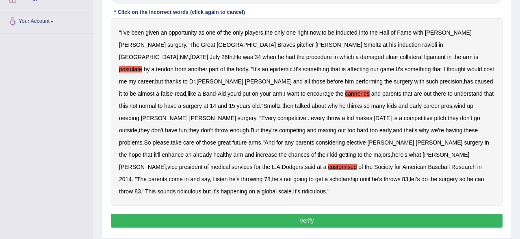
click at [268, 213] on button "Verify" at bounding box center [307, 220] width 392 height 14
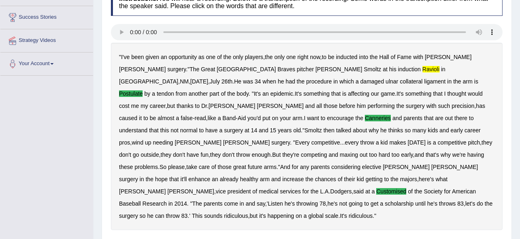
scroll to position [42, 0]
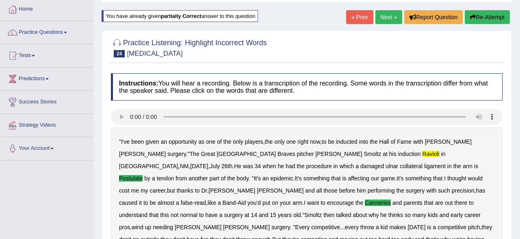
click at [483, 17] on button "Re-Attempt" at bounding box center [487, 17] width 45 height 14
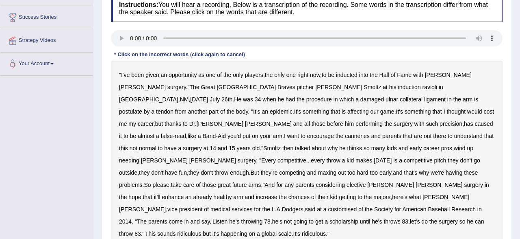
scroll to position [127, 0]
click at [423, 85] on b "ravioli" at bounding box center [430, 87] width 15 height 7
click at [345, 134] on b "canneries" at bounding box center [357, 136] width 25 height 7
click at [142, 108] on b "postulate" at bounding box center [130, 111] width 23 height 7
click at [328, 206] on b "customised" at bounding box center [342, 209] width 29 height 7
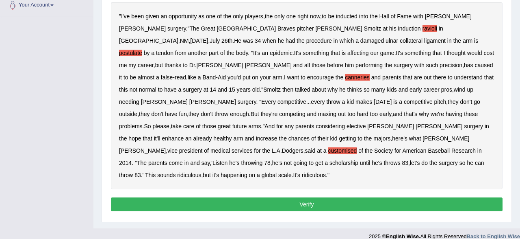
scroll to position [188, 0]
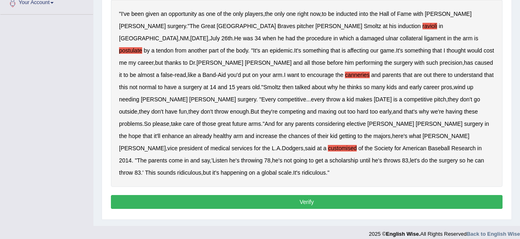
click at [268, 195] on button "Verify" at bounding box center [307, 202] width 392 height 14
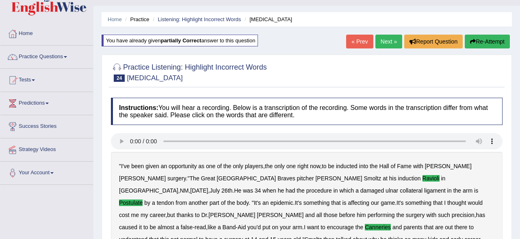
scroll to position [0, 0]
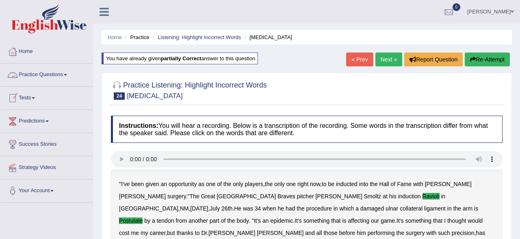
click at [30, 73] on link "Practice Questions" at bounding box center [46, 73] width 93 height 20
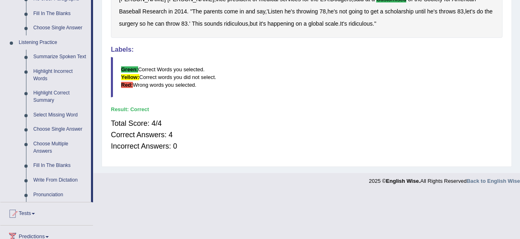
scroll to position [338, 0]
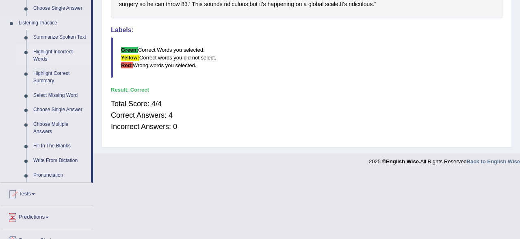
click at [43, 61] on link "Highlight Incorrect Words" at bounding box center [60, 56] width 61 height 22
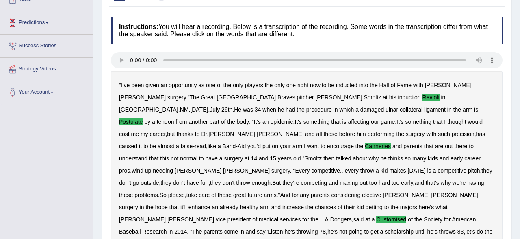
scroll to position [0, 0]
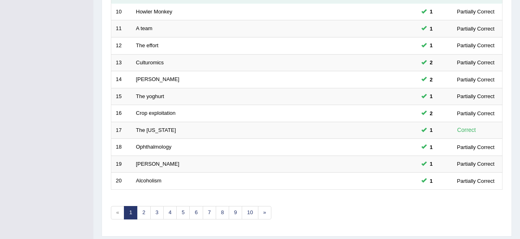
scroll to position [296, 0]
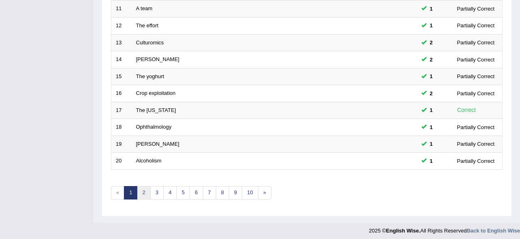
click at [141, 188] on link "2" at bounding box center [143, 192] width 13 height 13
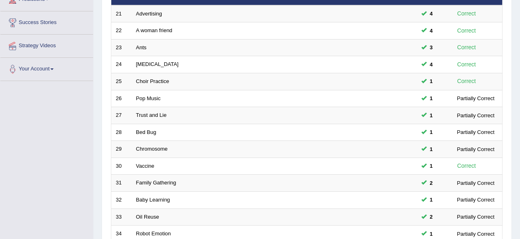
scroll to position [127, 0]
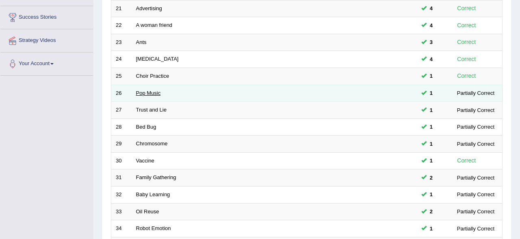
click at [148, 94] on link "Pop Music" at bounding box center [148, 93] width 25 height 6
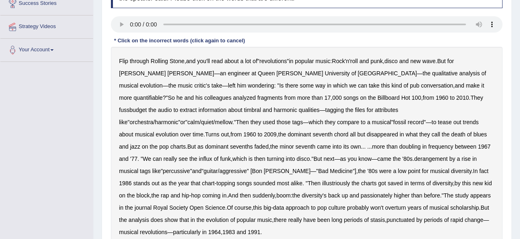
scroll to position [127, 0]
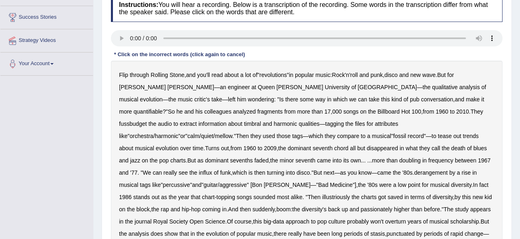
click at [147, 120] on b "fussbudget" at bounding box center [133, 123] width 28 height 7
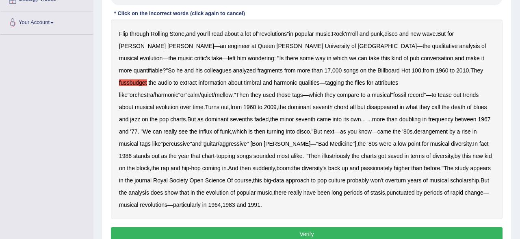
scroll to position [194, 0]
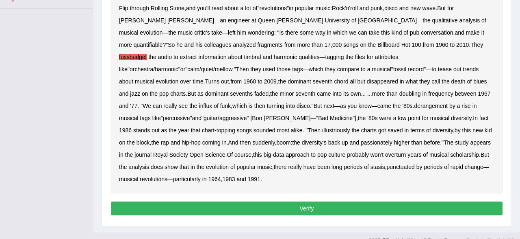
click at [222, 201] on button "Verify" at bounding box center [307, 208] width 392 height 14
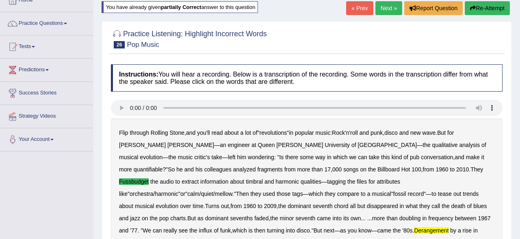
scroll to position [18, 0]
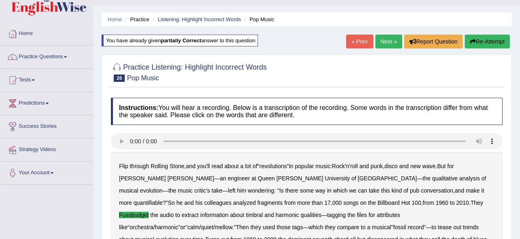
click at [478, 43] on button "Re-Attempt" at bounding box center [487, 42] width 45 height 14
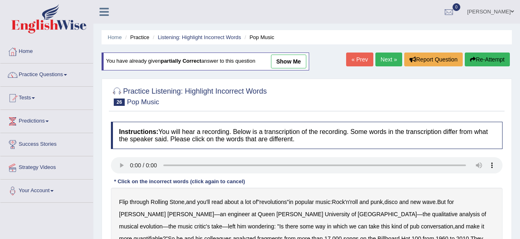
scroll to position [145, 0]
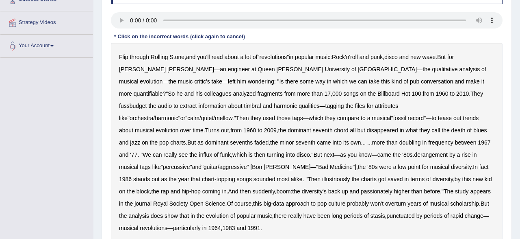
click at [147, 102] on b "fussbudget" at bounding box center [133, 105] width 28 height 7
click at [414, 152] on b "derangement" at bounding box center [431, 154] width 34 height 7
click at [350, 176] on b "illustriously" at bounding box center [336, 179] width 28 height 7
click at [275, 188] on b "suddenly" at bounding box center [264, 191] width 22 height 7
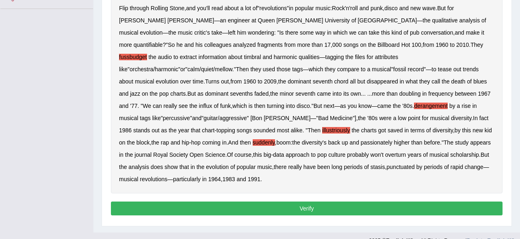
click at [267, 201] on button "Verify" at bounding box center [307, 208] width 392 height 14
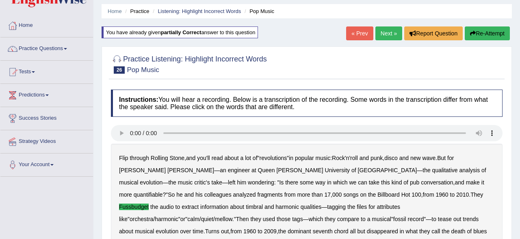
scroll to position [18, 0]
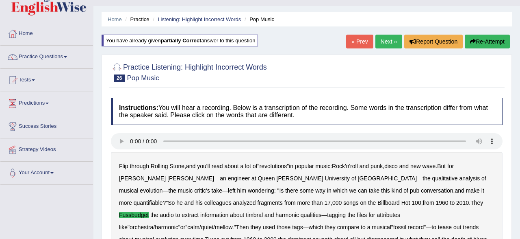
click at [475, 52] on div "Home Practice Listening: Highlight Incorrect Words Pop Music You have already g…" at bounding box center [307, 234] width 427 height 504
click at [472, 39] on icon "button" at bounding box center [473, 42] width 6 height 6
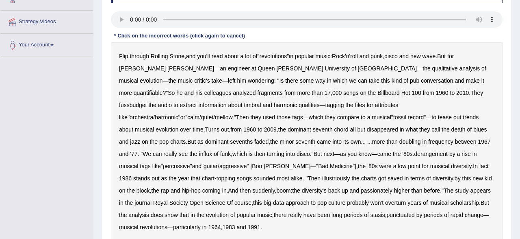
scroll to position [145, 0]
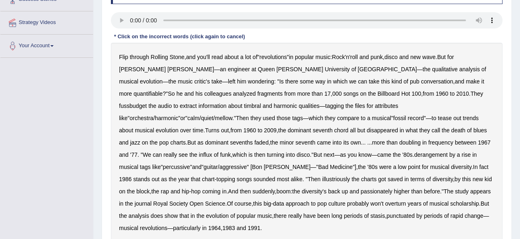
click at [332, 89] on div "Flip through Rolling Stone , and you'll read about a lot of " revolutions " in …" at bounding box center [307, 142] width 392 height 199
click at [147, 102] on b "fussbudget" at bounding box center [133, 105] width 28 height 7
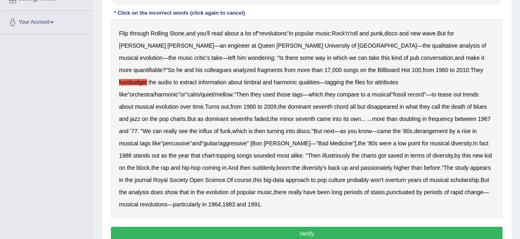
scroll to position [187, 0]
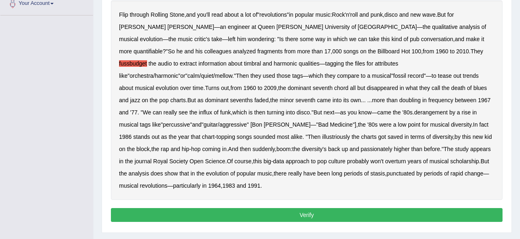
click at [414, 110] on b "derangement" at bounding box center [431, 112] width 34 height 7
click at [361, 146] on b "passionately" at bounding box center [377, 149] width 32 height 7
click at [350, 133] on b "illustriously" at bounding box center [336, 136] width 28 height 7
click at [226, 208] on button "Verify" at bounding box center [307, 215] width 392 height 14
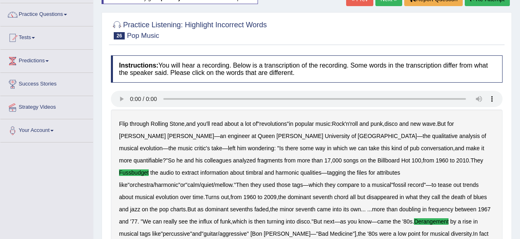
scroll to position [0, 0]
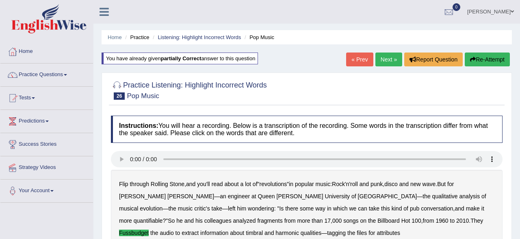
click at [392, 59] on link "Next »" at bounding box center [389, 59] width 27 height 14
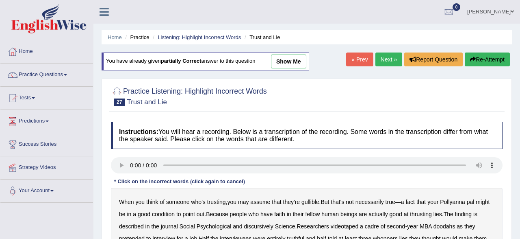
scroll to position [127, 0]
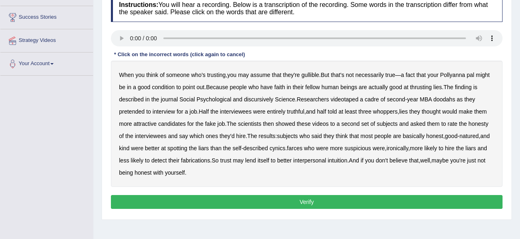
click at [425, 88] on b "thrusting" at bounding box center [421, 87] width 22 height 7
click at [258, 96] on b "discursively" at bounding box center [258, 99] width 29 height 7
click at [303, 145] on b "farces" at bounding box center [294, 148] width 15 height 7
click at [148, 201] on button "Verify" at bounding box center [307, 202] width 392 height 14
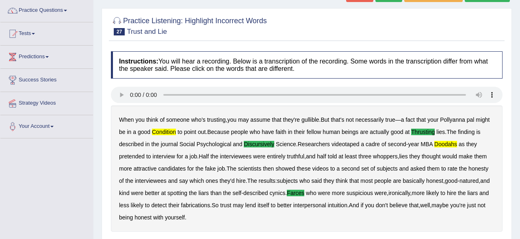
scroll to position [42, 0]
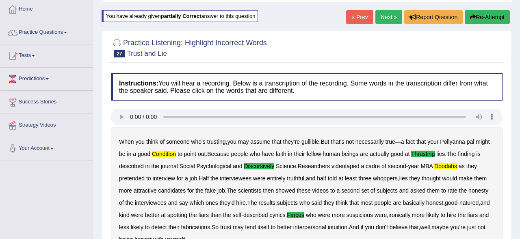
click at [470, 21] on button "Re-Attempt" at bounding box center [487, 17] width 45 height 14
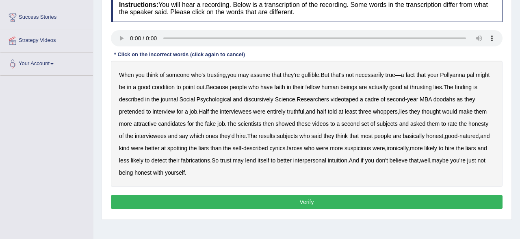
scroll to position [127, 0]
click at [163, 86] on b "condition" at bounding box center [163, 87] width 23 height 7
click at [420, 84] on b "thrusting" at bounding box center [421, 87] width 22 height 7
click at [443, 96] on b "doodahs" at bounding box center [445, 99] width 22 height 7
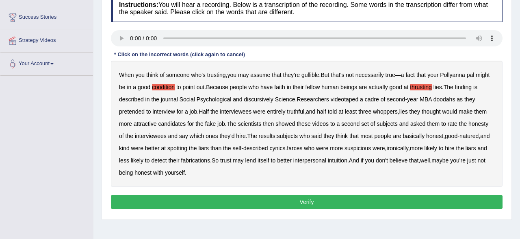
click at [254, 97] on b "discursively" at bounding box center [258, 99] width 29 height 7
click at [371, 146] on b "suspicious" at bounding box center [358, 148] width 26 height 7
click at [303, 149] on b "farces" at bounding box center [294, 148] width 15 height 7
click at [371, 146] on b "suspicious" at bounding box center [358, 148] width 26 height 7
click at [326, 160] on b "interpersonal" at bounding box center [310, 160] width 33 height 7
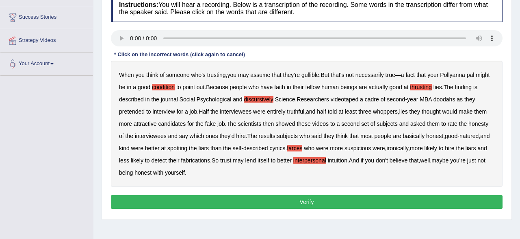
click at [318, 195] on button "Verify" at bounding box center [307, 202] width 392 height 14
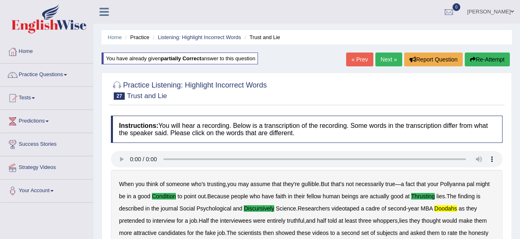
scroll to position [0, 0]
click at [488, 63] on button "Re-Attempt" at bounding box center [487, 59] width 45 height 14
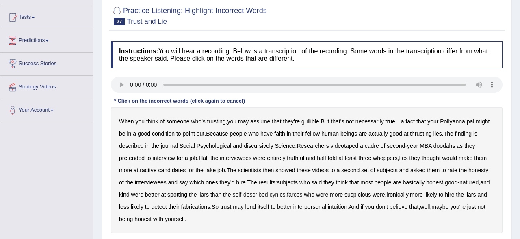
scroll to position [85, 0]
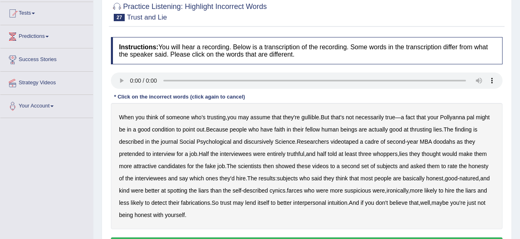
click at [441, 141] on b "doodahs" at bounding box center [445, 141] width 22 height 7
click at [168, 128] on b "condition" at bounding box center [163, 129] width 23 height 7
click at [424, 131] on b "thrusting" at bounding box center [421, 129] width 22 height 7
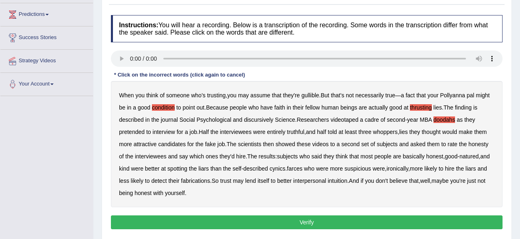
scroll to position [127, 0]
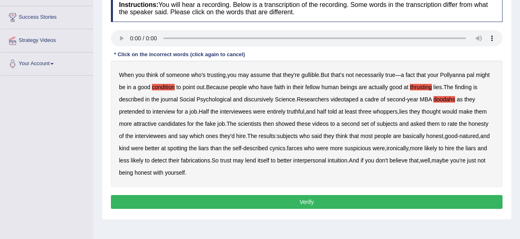
click at [261, 97] on b "discursively" at bounding box center [258, 99] width 29 height 7
click at [303, 147] on b "farces" at bounding box center [294, 148] width 15 height 7
click at [296, 201] on button "Verify" at bounding box center [307, 202] width 392 height 14
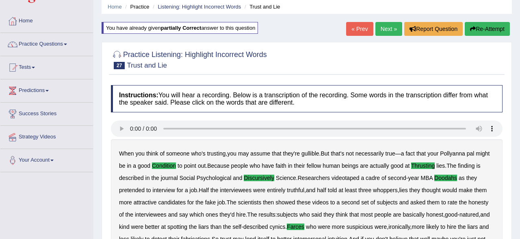
scroll to position [0, 0]
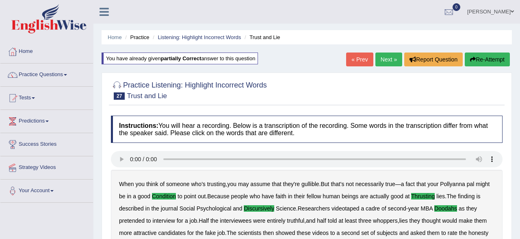
click at [47, 74] on link "Practice Questions" at bounding box center [46, 73] width 93 height 20
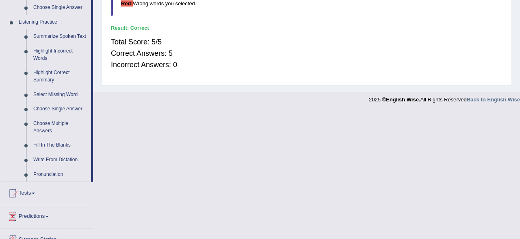
scroll to position [338, 0]
click at [53, 53] on link "Highlight Incorrect Words" at bounding box center [60, 56] width 61 height 22
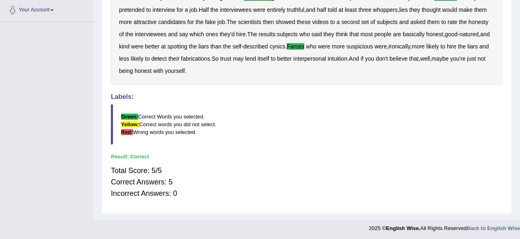
scroll to position [102, 0]
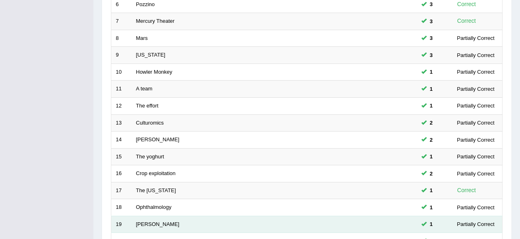
scroll to position [296, 0]
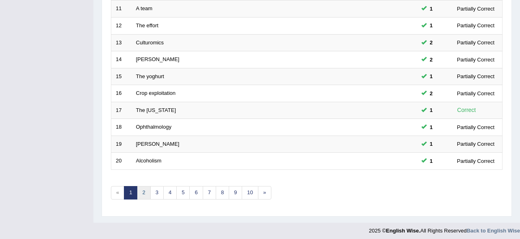
click at [146, 193] on link "2" at bounding box center [143, 192] width 13 height 13
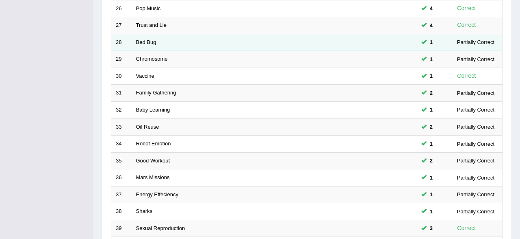
scroll to position [254, 0]
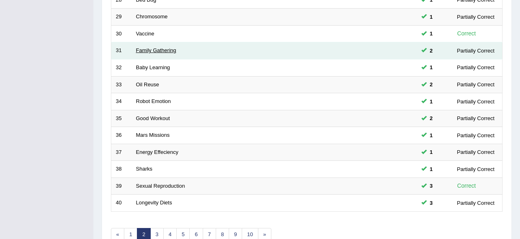
click at [146, 47] on link "Family Gathering" at bounding box center [156, 50] width 40 height 6
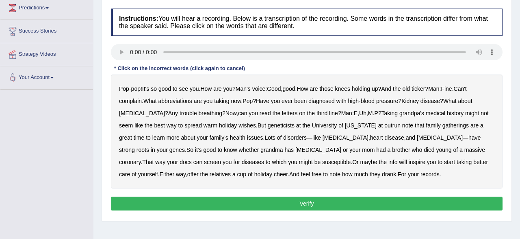
scroll to position [127, 0]
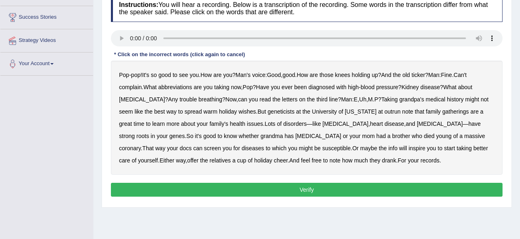
click at [173, 91] on div "Pop - pop ! It's so good to see you . How are you ? Man's voice : Good , good .…" at bounding box center [307, 118] width 392 height 114
click at [177, 84] on b "abbreviations" at bounding box center [176, 87] width 34 height 7
click at [270, 108] on b "geneticists" at bounding box center [281, 111] width 27 height 7
click at [443, 111] on b "gatherings" at bounding box center [456, 111] width 26 height 7
click at [200, 187] on button "Verify" at bounding box center [307, 190] width 392 height 14
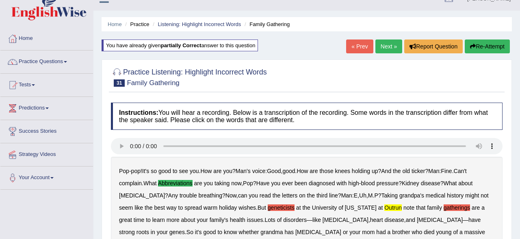
scroll to position [0, 0]
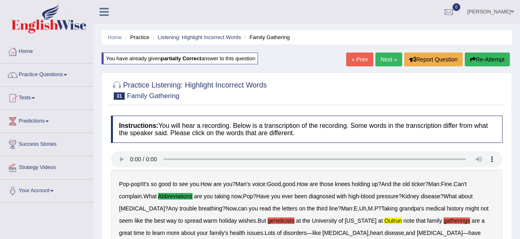
click at [471, 57] on icon "button" at bounding box center [473, 60] width 6 height 6
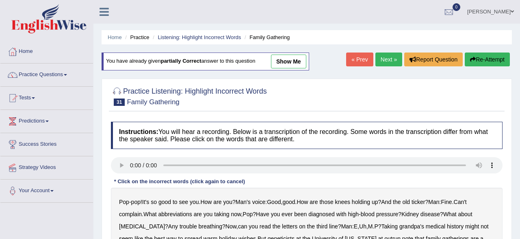
scroll to position [127, 0]
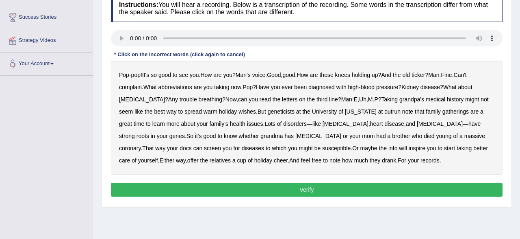
click at [174, 84] on b "abbreviations" at bounding box center [176, 87] width 34 height 7
click at [385, 109] on b "outrun" at bounding box center [393, 111] width 16 height 7
click at [257, 189] on button "Verify" at bounding box center [307, 190] width 392 height 14
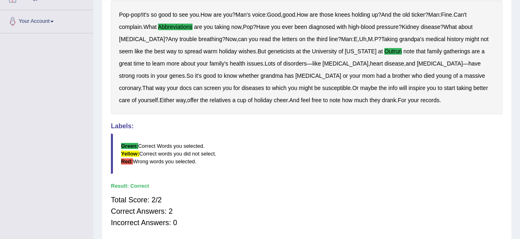
scroll to position [0, 0]
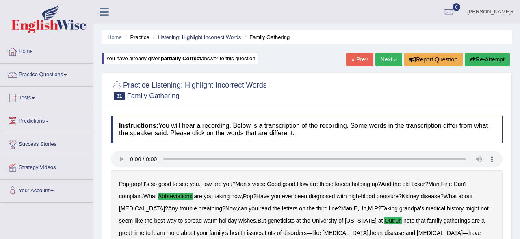
click at [383, 64] on link "Next »" at bounding box center [389, 59] width 27 height 14
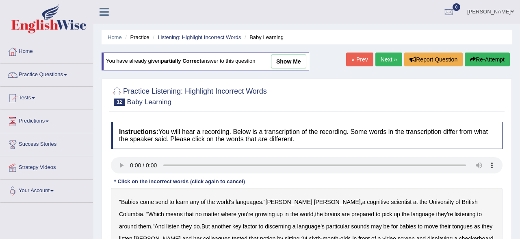
scroll to position [127, 0]
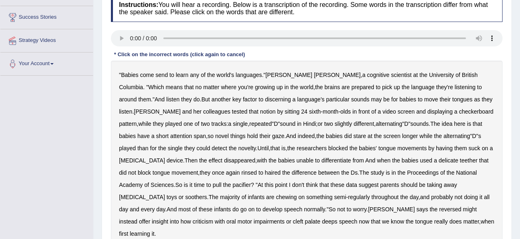
click at [203, 110] on b "colleagues" at bounding box center [216, 111] width 27 height 7
click at [439, 158] on b "delicate" at bounding box center [449, 160] width 20 height 7
click at [213, 206] on b "these" at bounding box center [206, 209] width 14 height 7
click at [213, 218] on b "criticism" at bounding box center [203, 221] width 21 height 7
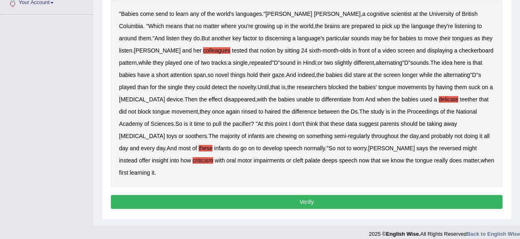
scroll to position [188, 0]
click at [209, 195] on button "Verify" at bounding box center [307, 202] width 392 height 14
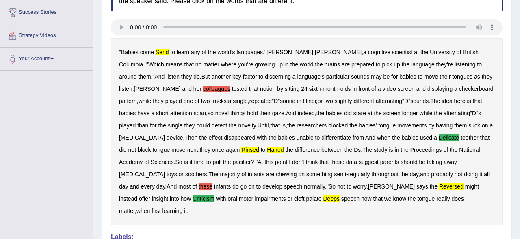
scroll to position [48, 0]
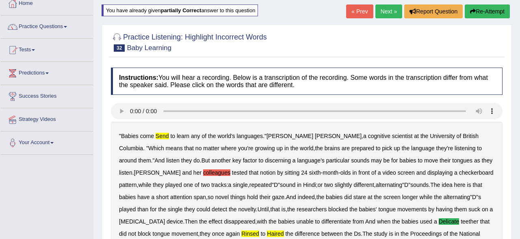
click at [475, 7] on button "Re-Attempt" at bounding box center [487, 11] width 45 height 14
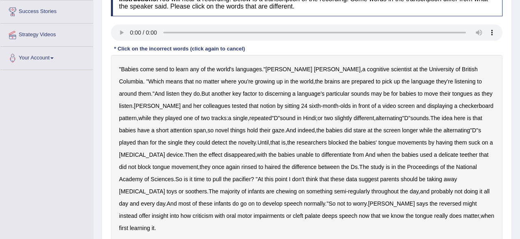
scroll to position [133, 0]
click at [161, 65] on div "" Babies come send to learn any of the world's languages ." [PERSON_NAME] , a c…" at bounding box center [307, 148] width 392 height 187
click at [160, 69] on b "send" at bounding box center [162, 69] width 12 height 7
click at [439, 153] on b "delicate" at bounding box center [449, 154] width 20 height 7
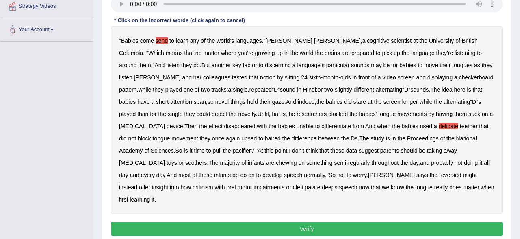
scroll to position [175, 0]
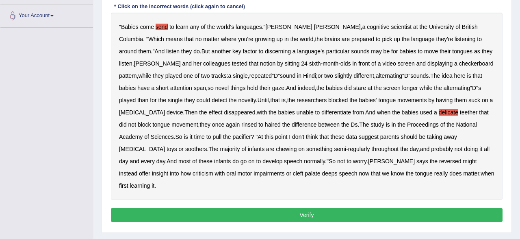
click at [322, 171] on b "deeps" at bounding box center [329, 173] width 15 height 7
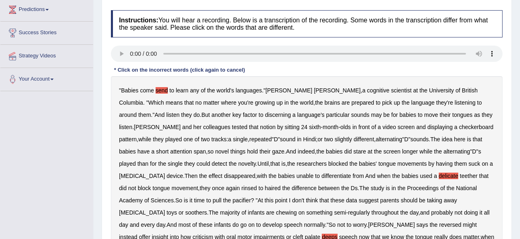
scroll to position [133, 0]
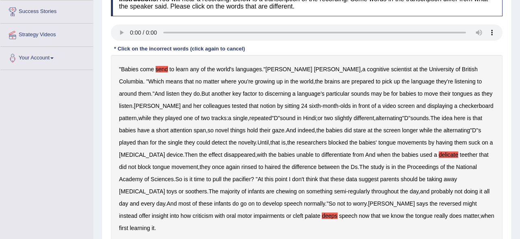
click at [242, 165] on b "rinsed" at bounding box center [249, 166] width 15 height 7
click at [265, 167] on b "haired" at bounding box center [273, 166] width 16 height 7
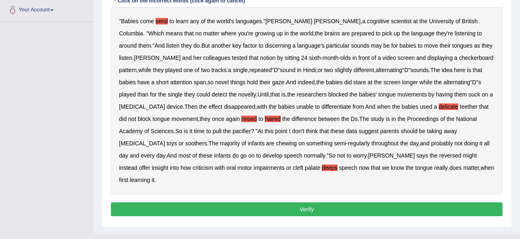
scroll to position [188, 0]
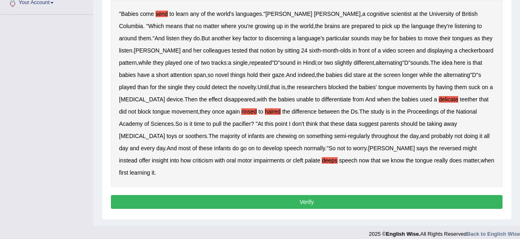
click at [244, 195] on button "Verify" at bounding box center [307, 202] width 392 height 14
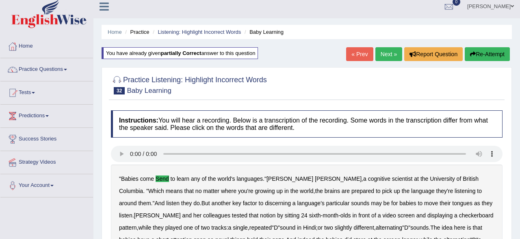
scroll to position [0, 0]
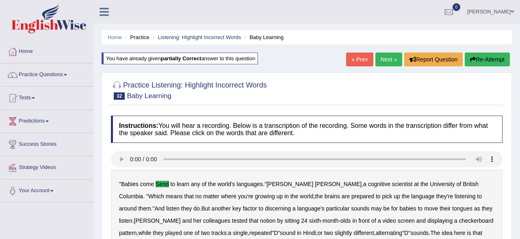
click at [470, 62] on icon "button" at bounding box center [473, 60] width 6 height 6
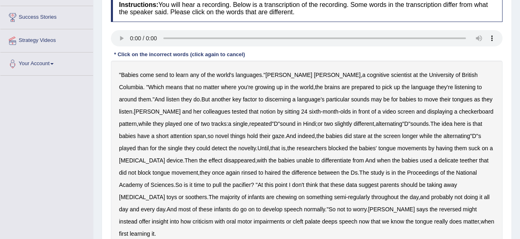
scroll to position [127, 0]
click at [159, 74] on b "send" at bounding box center [162, 75] width 12 height 7
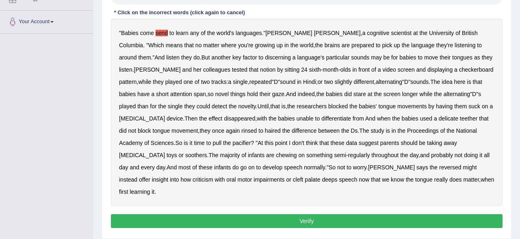
scroll to position [169, 0]
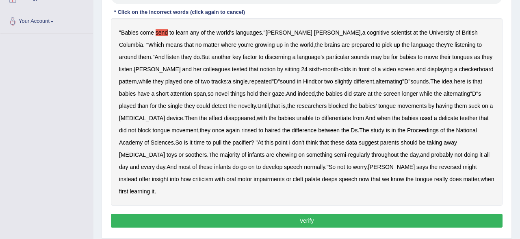
click at [439, 117] on b "delicate" at bounding box center [449, 118] width 20 height 7
click at [237, 163] on div "" Babies come send to learn any of the world's languages ." Alison Bruderer , a…" at bounding box center [307, 111] width 392 height 187
click at [368, 167] on b "[PERSON_NAME]" at bounding box center [391, 166] width 47 height 7
click at [322, 177] on b "deeps" at bounding box center [329, 179] width 15 height 7
click at [168, 176] on b "insight" at bounding box center [160, 179] width 16 height 7
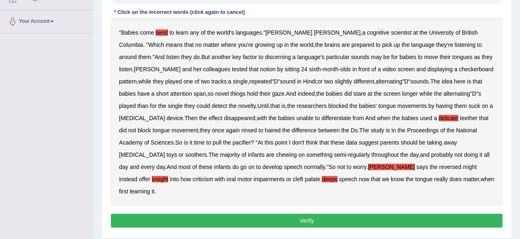
click at [242, 129] on b "rinsed" at bounding box center [249, 130] width 15 height 7
click at [265, 129] on b "haired" at bounding box center [273, 130] width 16 height 7
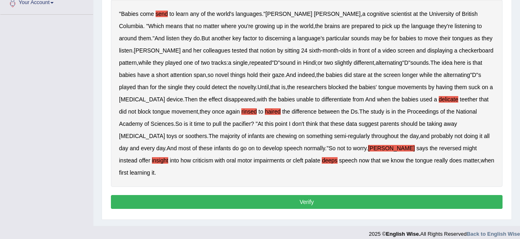
click at [239, 195] on button "Verify" at bounding box center [307, 202] width 392 height 14
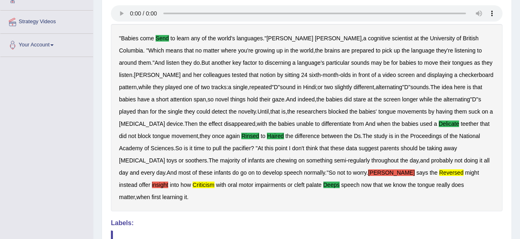
scroll to position [19, 0]
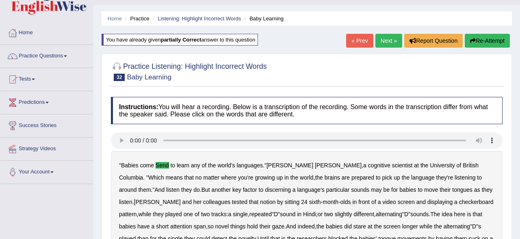
click at [494, 39] on button "Re-Attempt" at bounding box center [487, 41] width 45 height 14
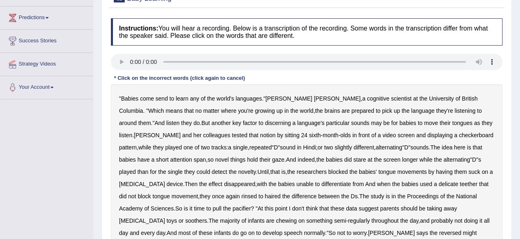
scroll to position [103, 0]
click at [164, 96] on b "send" at bounding box center [162, 98] width 12 height 7
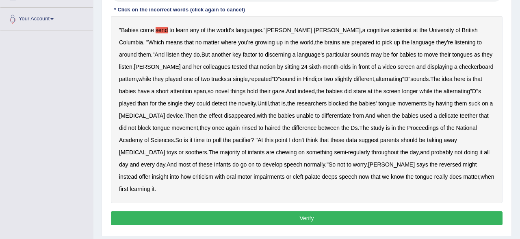
scroll to position [188, 0]
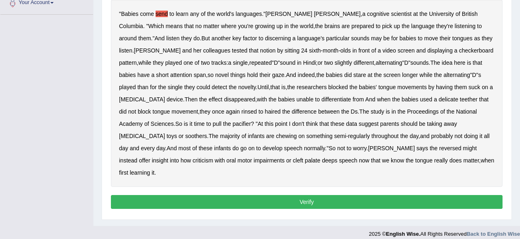
click at [242, 108] on b "rinsed" at bounding box center [249, 111] width 15 height 7
click at [265, 111] on b "haired" at bounding box center [273, 111] width 16 height 7
click at [213, 157] on b "criticism" at bounding box center [203, 160] width 21 height 7
click at [440, 146] on b "reversed" at bounding box center [451, 148] width 22 height 7
click at [322, 160] on b "deeps" at bounding box center [329, 160] width 15 height 7
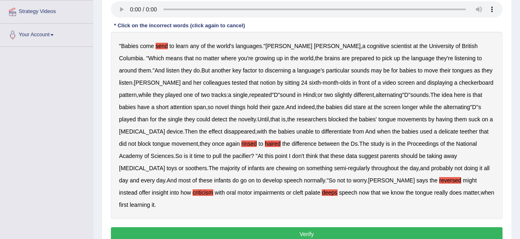
scroll to position [146, 0]
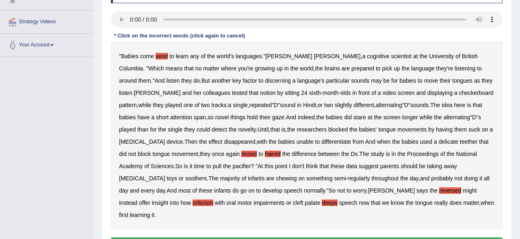
click at [165, 138] on b "[MEDICAL_DATA]" at bounding box center [142, 141] width 46 height 7
click at [439, 141] on b "delicate" at bounding box center [449, 141] width 20 height 7
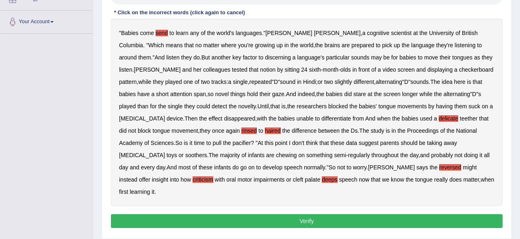
scroll to position [188, 0]
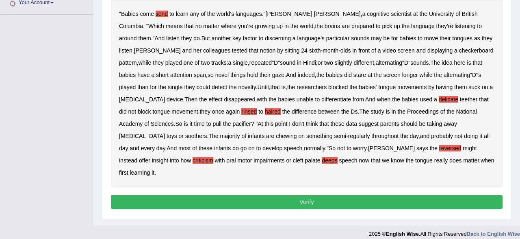
click at [299, 195] on button "Verify" at bounding box center [307, 202] width 392 height 14
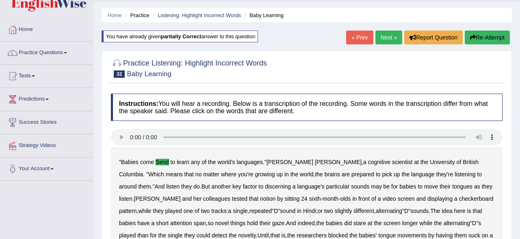
scroll to position [19, 0]
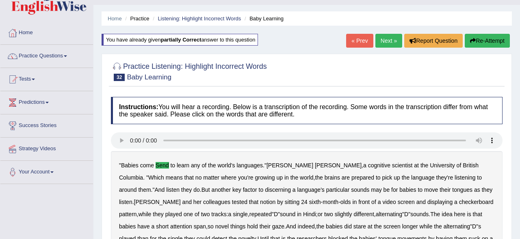
click at [478, 37] on button "Re-Attempt" at bounding box center [487, 41] width 45 height 14
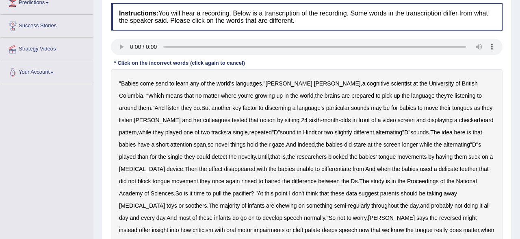
scroll to position [42, 0]
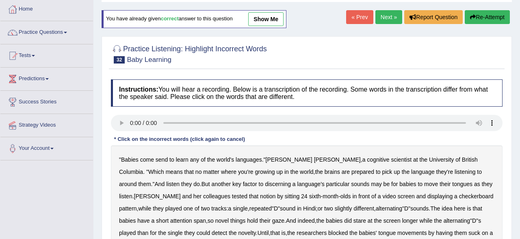
click at [389, 19] on link "Next »" at bounding box center [389, 17] width 27 height 14
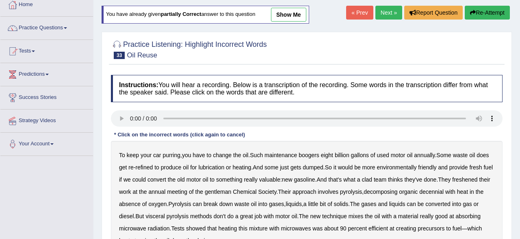
scroll to position [42, 0]
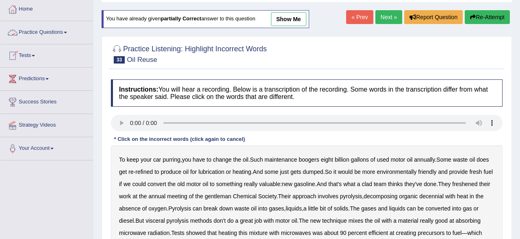
click at [50, 31] on link "Practice Questions" at bounding box center [46, 31] width 93 height 20
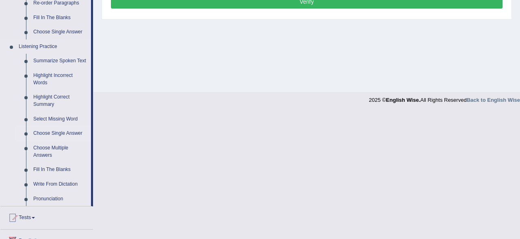
scroll to position [313, 0]
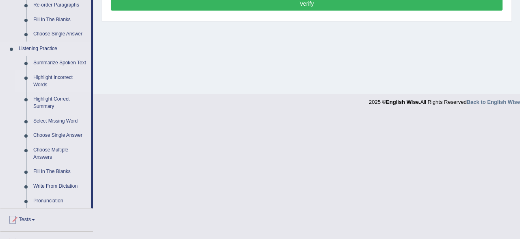
click at [44, 83] on link "Highlight Incorrect Words" at bounding box center [60, 81] width 61 height 22
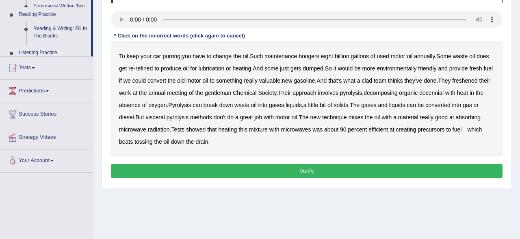
scroll to position [0, 0]
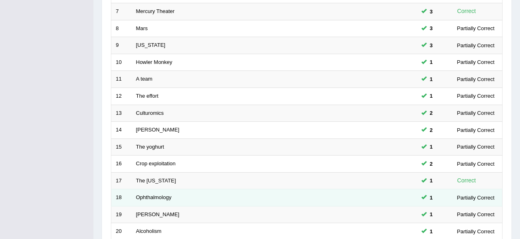
scroll to position [296, 0]
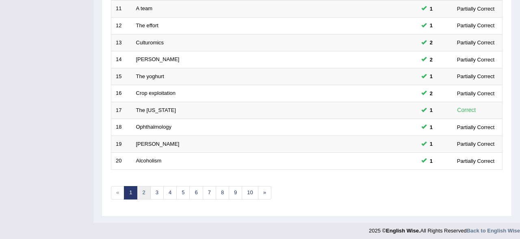
click at [142, 192] on link "2" at bounding box center [143, 192] width 13 height 13
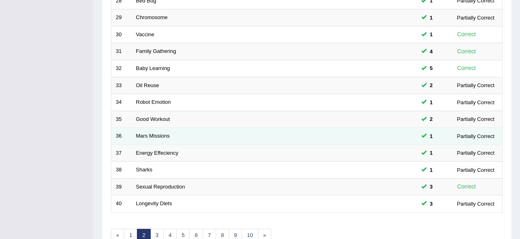
scroll to position [254, 0]
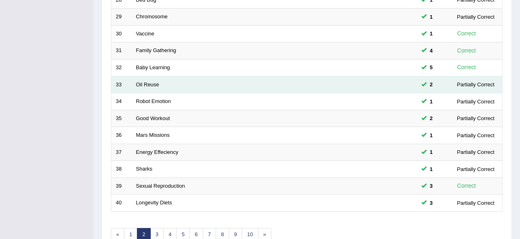
click at [149, 87] on td "Oil Reuse" at bounding box center [244, 84] width 224 height 17
click at [146, 83] on link "Oil Reuse" at bounding box center [147, 84] width 23 height 6
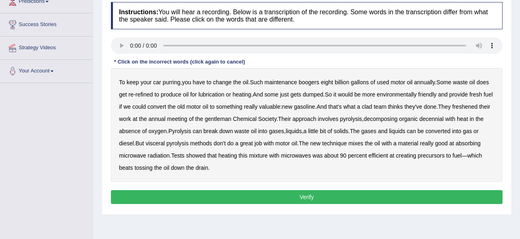
scroll to position [119, 0]
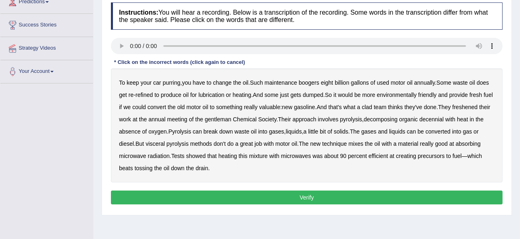
click at [317, 82] on b "boogers" at bounding box center [309, 82] width 21 height 7
click at [372, 105] on b "clad" at bounding box center [367, 107] width 11 height 7
click at [157, 141] on b "visceral" at bounding box center [155, 143] width 19 height 7
click at [231, 116] on b "gentleman" at bounding box center [218, 119] width 26 height 7
click at [439, 152] on b "precursors" at bounding box center [431, 155] width 27 height 7
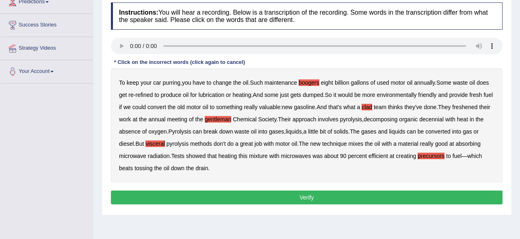
click at [221, 196] on button "Verify" at bounding box center [307, 197] width 392 height 14
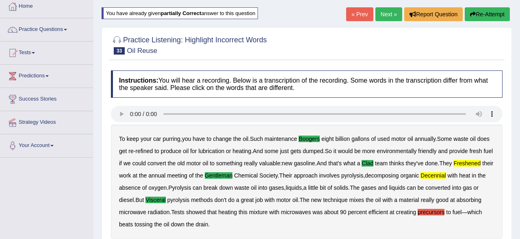
scroll to position [29, 0]
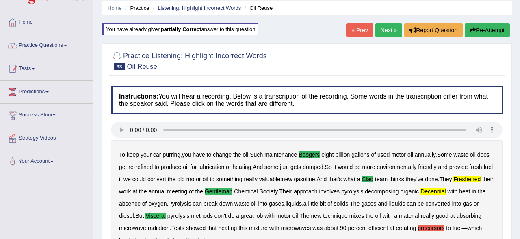
click at [497, 26] on button "Re-Attempt" at bounding box center [487, 30] width 45 height 14
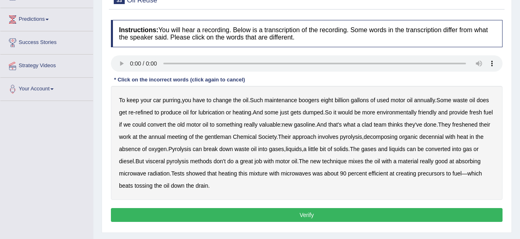
scroll to position [114, 0]
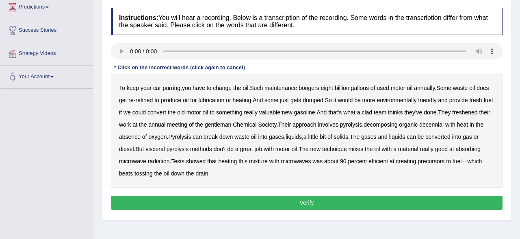
click at [310, 89] on b "boogers" at bounding box center [309, 88] width 21 height 7
click at [478, 111] on b "freshened" at bounding box center [465, 112] width 25 height 7
click at [444, 123] on b "decennial" at bounding box center [432, 124] width 24 height 7
click at [372, 111] on b "clad" at bounding box center [367, 112] width 11 height 7
click at [466, 97] on b "provide" at bounding box center [459, 100] width 19 height 7
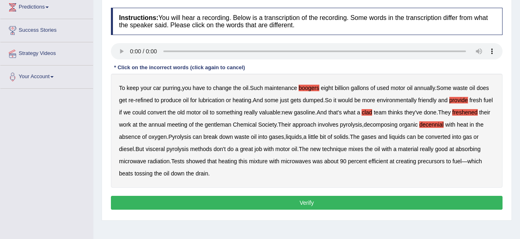
click at [465, 97] on b "provide" at bounding box center [459, 100] width 19 height 7
click at [226, 122] on b "gentleman" at bounding box center [218, 124] width 26 height 7
click at [152, 146] on b "visceral" at bounding box center [155, 149] width 19 height 7
click at [170, 201] on button "Verify" at bounding box center [307, 203] width 392 height 14
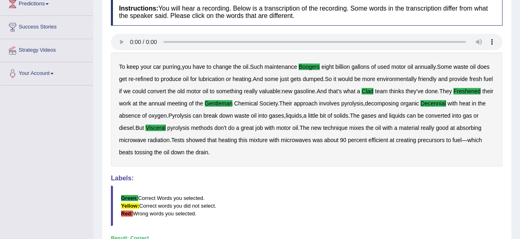
scroll to position [29, 0]
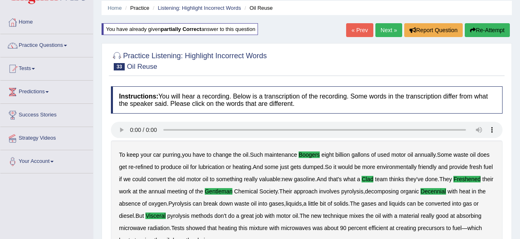
click at [387, 36] on link "Next »" at bounding box center [389, 30] width 27 height 14
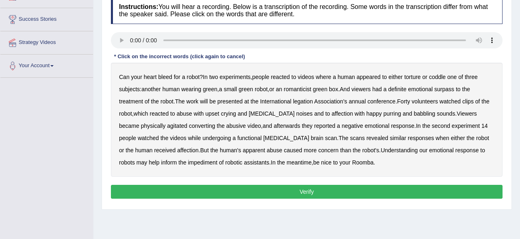
scroll to position [127, 0]
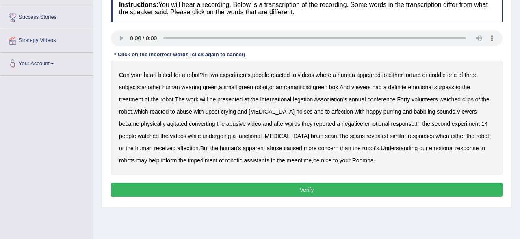
click at [451, 88] on b "surpass" at bounding box center [445, 87] width 20 height 7
drag, startPoint x: 387, startPoint y: 144, endPoint x: 401, endPoint y: 152, distance: 16.7
click at [401, 152] on div "Can your heart bleed for a robot ? In two experiments , people reacted to video…" at bounding box center [307, 118] width 392 height 114
click at [308, 99] on b "legation" at bounding box center [303, 99] width 20 height 7
click at [189, 122] on b "converting" at bounding box center [202, 123] width 26 height 7
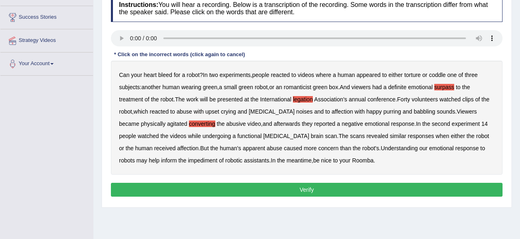
click at [283, 189] on button "Verify" at bounding box center [307, 190] width 392 height 14
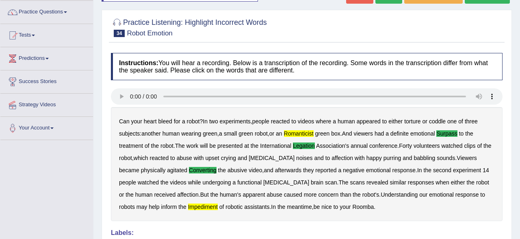
scroll to position [42, 0]
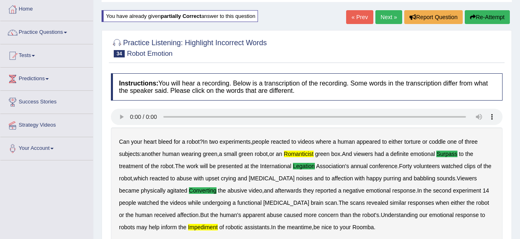
click at [481, 17] on button "Re-Attempt" at bounding box center [487, 17] width 45 height 14
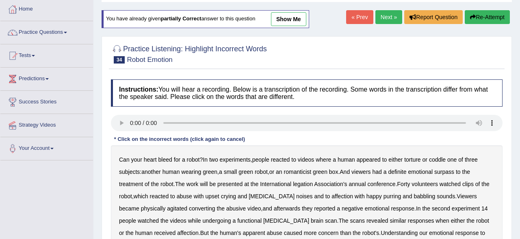
scroll to position [42, 0]
click at [303, 170] on b "romanticist" at bounding box center [298, 171] width 28 height 7
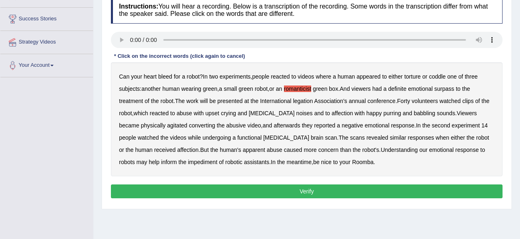
scroll to position [127, 0]
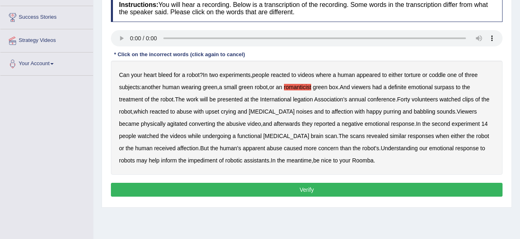
click at [188, 161] on b "impediment" at bounding box center [202, 160] width 29 height 7
click at [452, 85] on b "surpass" at bounding box center [445, 87] width 20 height 7
click at [307, 97] on b "legation" at bounding box center [303, 99] width 20 height 7
click at [189, 123] on b "converting" at bounding box center [202, 123] width 26 height 7
click at [317, 191] on button "Verify" at bounding box center [307, 190] width 392 height 14
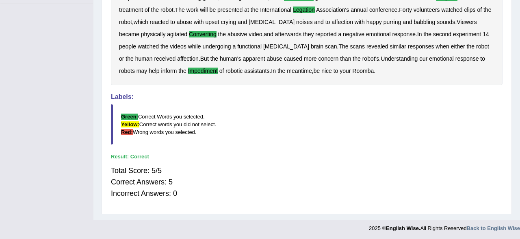
scroll to position [29, 0]
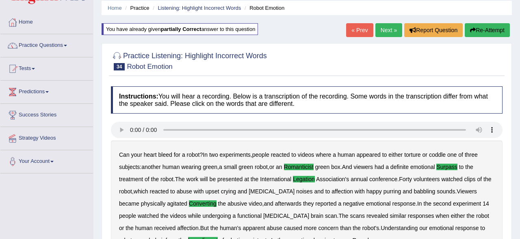
click at [386, 33] on link "Next »" at bounding box center [389, 30] width 27 height 14
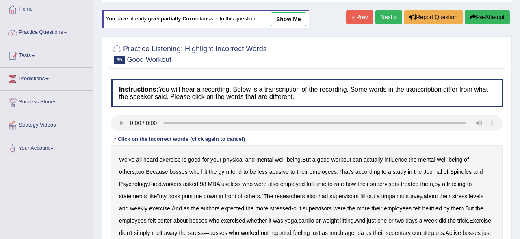
scroll to position [85, 0]
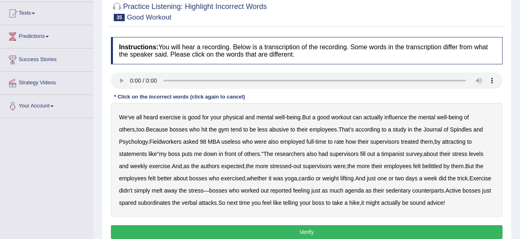
click at [453, 130] on b "Spindles" at bounding box center [462, 129] width 22 height 7
click at [173, 140] on b "Fieldworkers" at bounding box center [165, 141] width 32 height 7
click at [453, 143] on b "attracting" at bounding box center [454, 141] width 24 height 7
click at [396, 150] on b "timpanist" at bounding box center [393, 153] width 23 height 7
click at [364, 187] on b "agenda" at bounding box center [354, 190] width 19 height 7
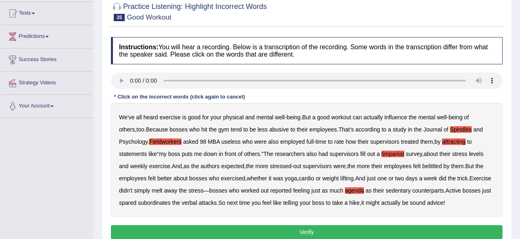
click at [297, 231] on button "Verify" at bounding box center [307, 232] width 392 height 14
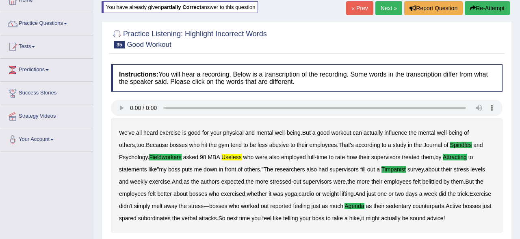
scroll to position [0, 0]
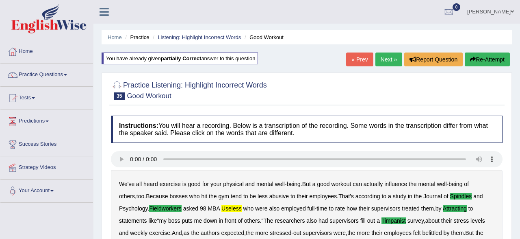
click at [480, 62] on button "Re-Attempt" at bounding box center [487, 59] width 45 height 14
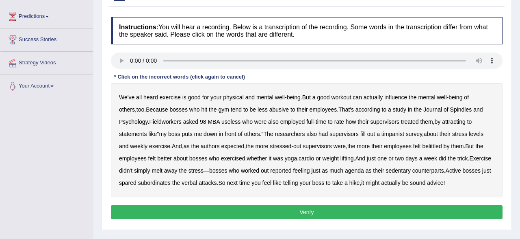
scroll to position [127, 0]
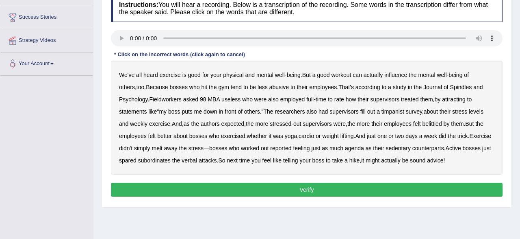
click at [168, 95] on div "We've all heard exercise is good for your physical and mental well - being . Bu…" at bounding box center [307, 118] width 392 height 114
click at [168, 100] on b "Fieldworkers" at bounding box center [165, 99] width 32 height 7
click at [232, 96] on b "useless" at bounding box center [231, 99] width 19 height 7
click at [451, 85] on b "Spindles" at bounding box center [462, 87] width 22 height 7
click at [460, 99] on b "attracting" at bounding box center [454, 99] width 24 height 7
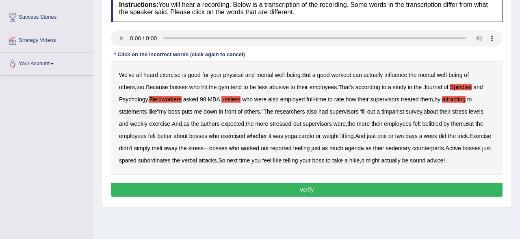
click at [397, 111] on b "timpanist" at bounding box center [393, 111] width 23 height 7
click at [212, 125] on b "authors" at bounding box center [210, 123] width 19 height 7
click at [286, 187] on button "Verify" at bounding box center [307, 190] width 392 height 14
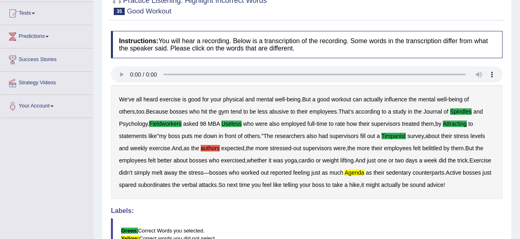
scroll to position [42, 0]
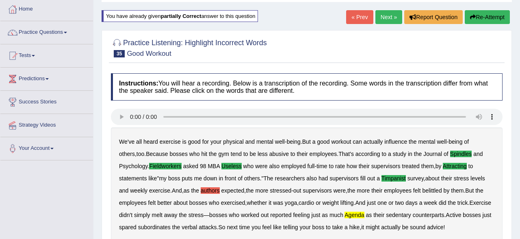
click at [480, 17] on button "Re-Attempt" at bounding box center [487, 17] width 45 height 14
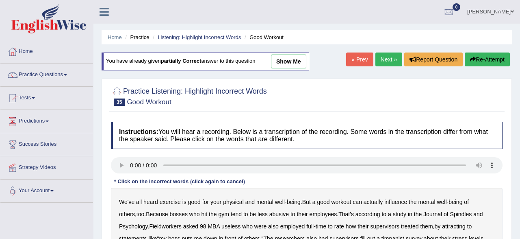
scroll to position [127, 0]
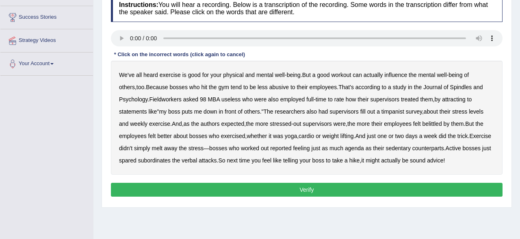
click at [162, 98] on b "Fieldworkers" at bounding box center [165, 99] width 32 height 7
click at [229, 98] on b "useless" at bounding box center [231, 99] width 19 height 7
click at [445, 83] on div "We've all heard exercise is good for your physical and mental well - being . Bu…" at bounding box center [307, 118] width 392 height 114
click at [451, 85] on b "Spindles" at bounding box center [462, 87] width 22 height 7
click at [364, 148] on b "agenda" at bounding box center [354, 148] width 19 height 7
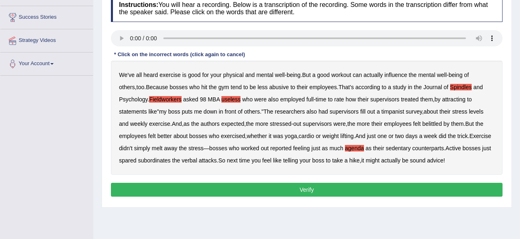
click at [459, 96] on b "attracting" at bounding box center [454, 99] width 24 height 7
click at [396, 112] on b "timpanist" at bounding box center [393, 111] width 23 height 7
click at [372, 188] on button "Verify" at bounding box center [307, 190] width 392 height 14
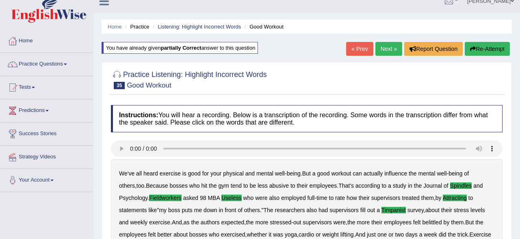
scroll to position [0, 0]
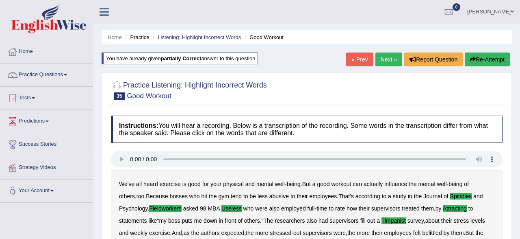
click at [383, 61] on link "Next »" at bounding box center [389, 59] width 27 height 14
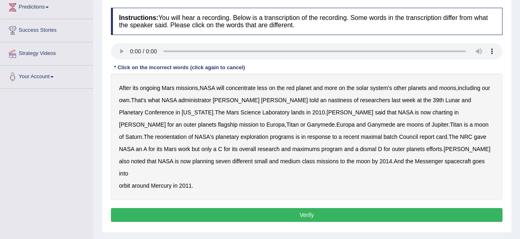
scroll to position [127, 0]
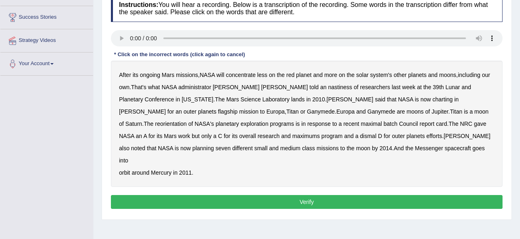
click at [128, 74] on b "After" at bounding box center [125, 75] width 12 height 7
click at [125, 74] on b "After" at bounding box center [125, 75] width 12 height 7
click at [279, 83] on div "After its ongoing Mars missions , NASA will concentrate less on the red planet …" at bounding box center [307, 124] width 392 height 126
click at [329, 87] on b "nastiness" at bounding box center [341, 87] width 24 height 7
click at [433, 98] on b "charting" at bounding box center [443, 99] width 20 height 7
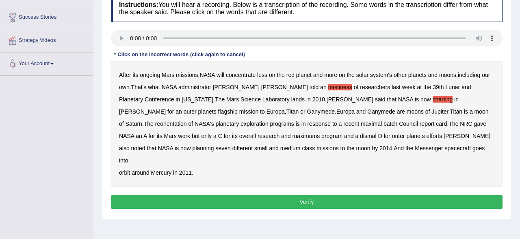
click at [361, 124] on b "maximal" at bounding box center [371, 123] width 21 height 7
click at [384, 124] on b "batch" at bounding box center [391, 123] width 14 height 7
click at [268, 195] on button "Verify" at bounding box center [307, 202] width 392 height 14
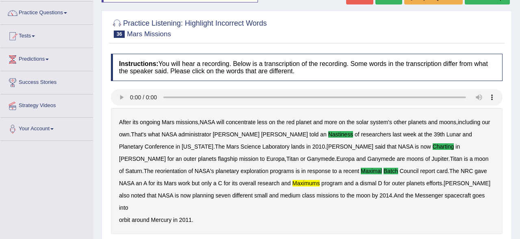
scroll to position [42, 0]
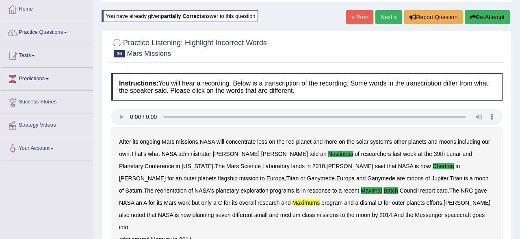
click at [490, 15] on button "Re-Attempt" at bounding box center [487, 17] width 45 height 14
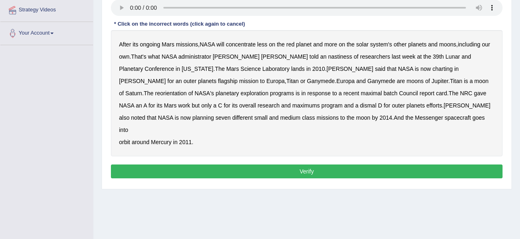
scroll to position [169, 0]
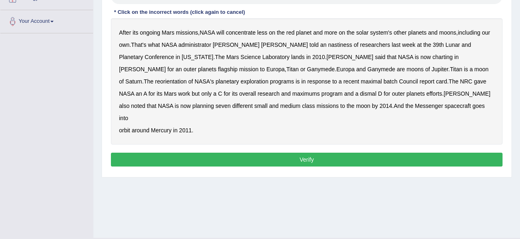
click at [293, 94] on b "maximums" at bounding box center [307, 93] width 28 height 7
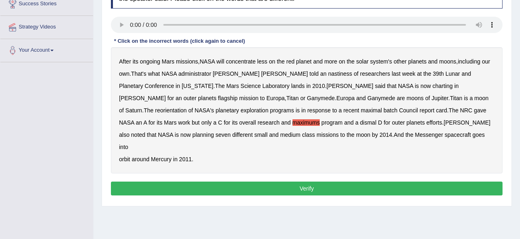
scroll to position [127, 0]
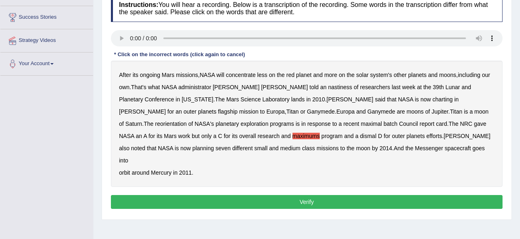
click at [433, 98] on b "charting" at bounding box center [443, 99] width 20 height 7
click at [361, 126] on b "maximal" at bounding box center [371, 123] width 21 height 7
click at [384, 124] on b "batch" at bounding box center [391, 123] width 14 height 7
click at [329, 88] on b "nastiness" at bounding box center [341, 87] width 24 height 7
click at [262, 195] on button "Verify" at bounding box center [307, 202] width 392 height 14
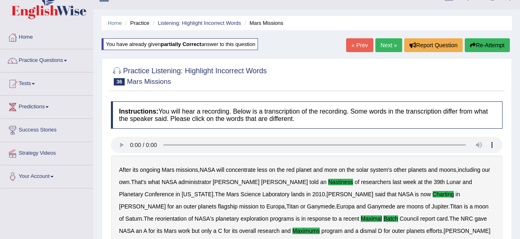
scroll to position [0, 0]
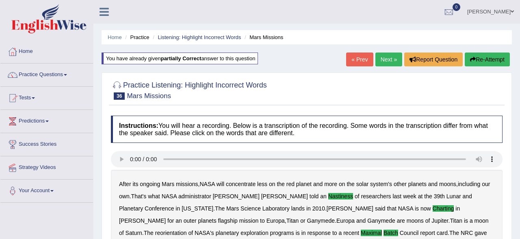
click at [376, 63] on link "Next »" at bounding box center [389, 59] width 27 height 14
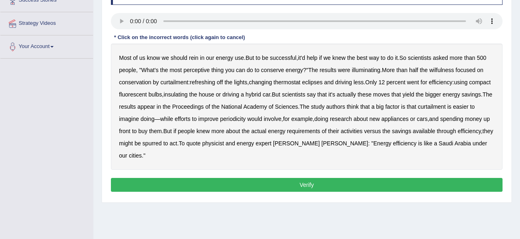
scroll to position [127, 0]
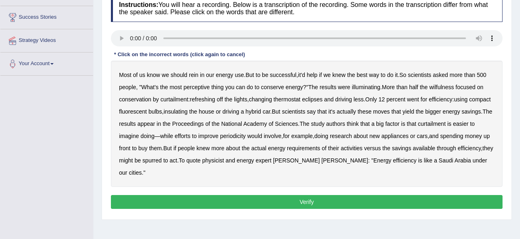
click at [450, 85] on b "wilfulness" at bounding box center [442, 87] width 25 height 7
click at [207, 85] on b "perceptive" at bounding box center [197, 87] width 26 height 7
click at [205, 98] on b "refreshing" at bounding box center [202, 99] width 25 height 7
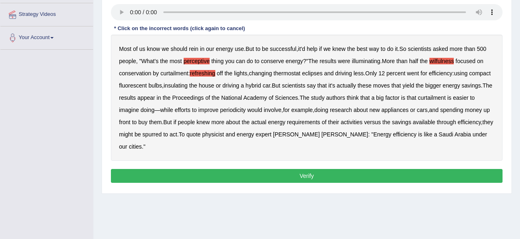
scroll to position [169, 0]
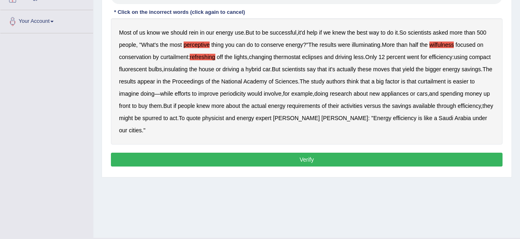
click at [324, 161] on button "Verify" at bounding box center [307, 159] width 392 height 14
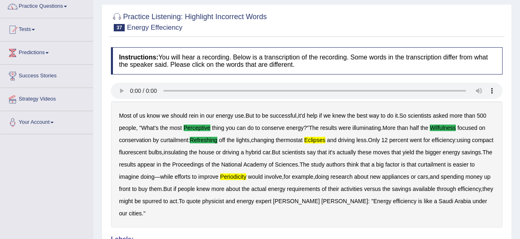
scroll to position [41, 0]
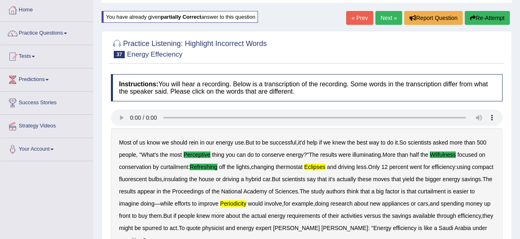
click at [497, 14] on button "Re-Attempt" at bounding box center [487, 18] width 45 height 14
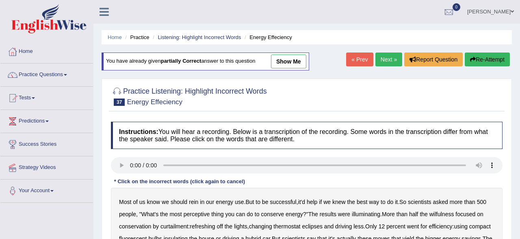
scroll to position [126, 0]
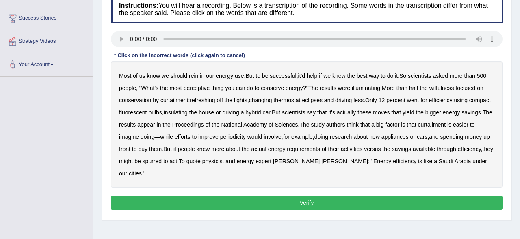
click at [318, 100] on b "eclipses" at bounding box center [312, 100] width 21 height 7
click at [204, 126] on b "Proceedings" at bounding box center [188, 124] width 32 height 7
click at [246, 134] on b "periodicity" at bounding box center [233, 136] width 26 height 7
click at [200, 87] on b "perceptive" at bounding box center [197, 88] width 26 height 7
click at [440, 85] on b "wilfulness" at bounding box center [442, 88] width 25 height 7
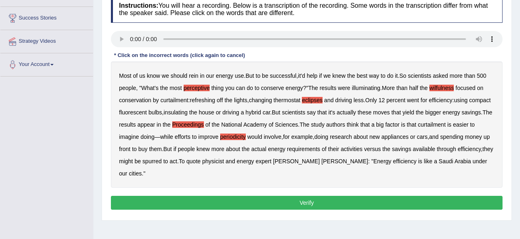
click at [204, 123] on b "Proceedings" at bounding box center [188, 124] width 32 height 7
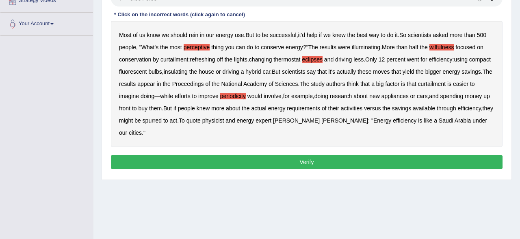
scroll to position [168, 0]
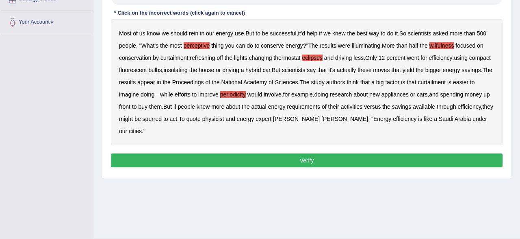
click at [299, 157] on button "Verify" at bounding box center [307, 160] width 392 height 14
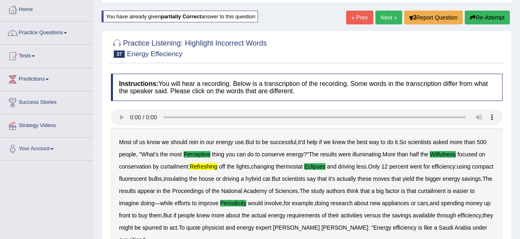
scroll to position [41, 0]
click at [500, 12] on button "Re-Attempt" at bounding box center [487, 18] width 45 height 14
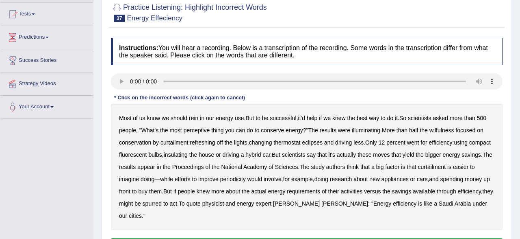
scroll to position [84, 0]
click at [189, 131] on b "perceptive" at bounding box center [197, 130] width 26 height 7
click at [315, 144] on b "eclipses" at bounding box center [312, 142] width 21 height 7
click at [448, 139] on b "efficiency" at bounding box center [441, 142] width 24 height 7
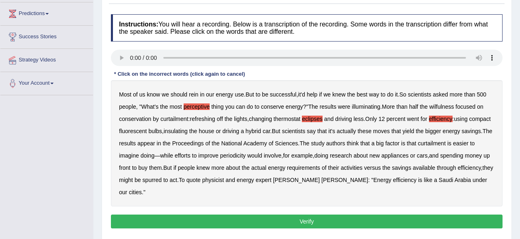
scroll to position [126, 0]
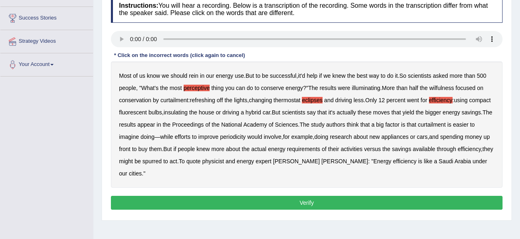
click at [246, 135] on b "periodicity" at bounding box center [233, 136] width 26 height 7
click at [201, 101] on b "refreshing" at bounding box center [202, 100] width 25 height 7
click at [449, 88] on b "wilfulness" at bounding box center [442, 88] width 25 height 7
click at [437, 99] on b "efficiency" at bounding box center [441, 100] width 24 height 7
click at [310, 203] on button "Verify" at bounding box center [307, 203] width 392 height 14
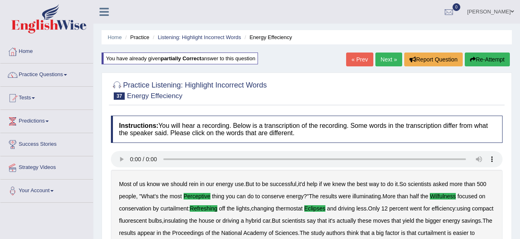
scroll to position [0, 0]
click at [389, 60] on link "Next »" at bounding box center [389, 59] width 27 height 14
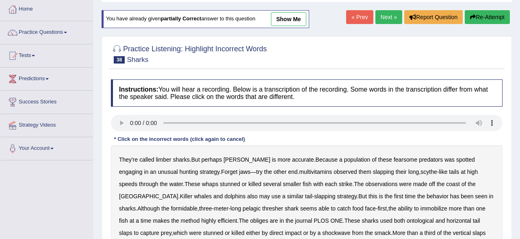
scroll to position [127, 0]
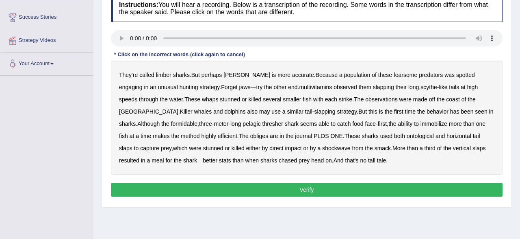
click at [299, 86] on b "multivitamins" at bounding box center [315, 87] width 33 height 7
click at [250, 136] on b "obliges" at bounding box center [259, 136] width 18 height 7
click at [157, 74] on b "limber" at bounding box center [163, 75] width 15 height 7
click at [276, 188] on button "Verify" at bounding box center [307, 190] width 392 height 14
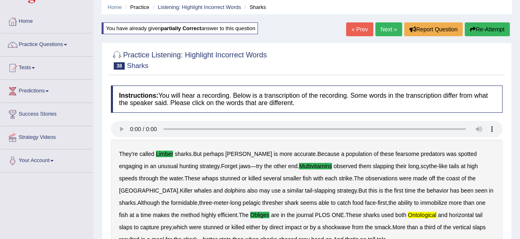
scroll to position [0, 0]
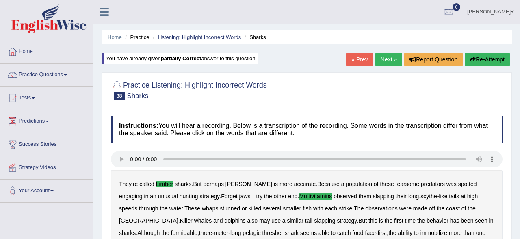
click at [483, 60] on button "Re-Attempt" at bounding box center [487, 59] width 45 height 14
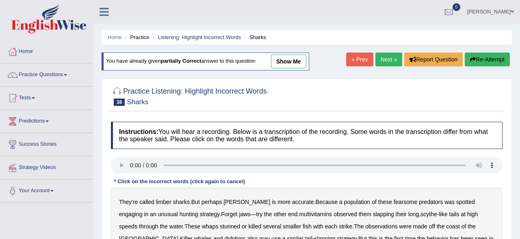
scroll to position [85, 0]
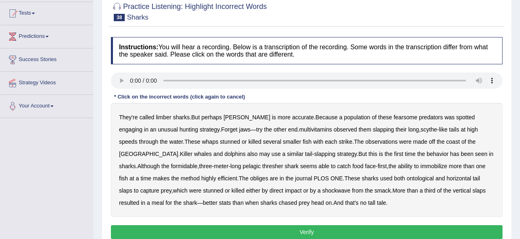
click at [407, 177] on b "ontological" at bounding box center [420, 178] width 27 height 7
click at [250, 176] on b "obliges" at bounding box center [259, 178] width 18 height 7
click at [164, 118] on b "limber" at bounding box center [163, 117] width 15 height 7
click at [299, 127] on b "multivitamins" at bounding box center [315, 129] width 33 height 7
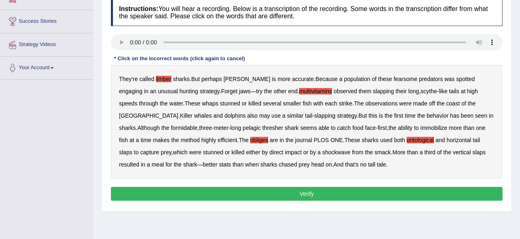
scroll to position [169, 0]
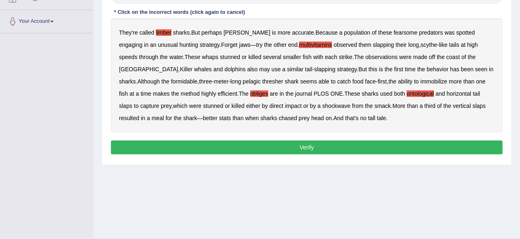
click at [293, 143] on button "Verify" at bounding box center [307, 147] width 392 height 14
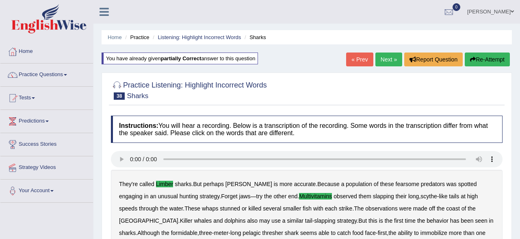
scroll to position [0, 0]
click at [65, 70] on link "Practice Questions" at bounding box center [46, 73] width 93 height 20
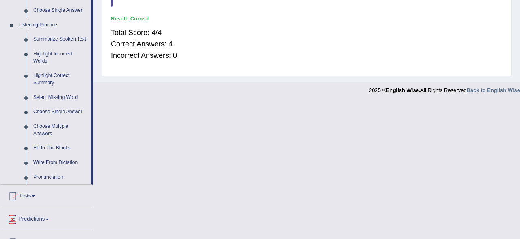
scroll to position [338, 0]
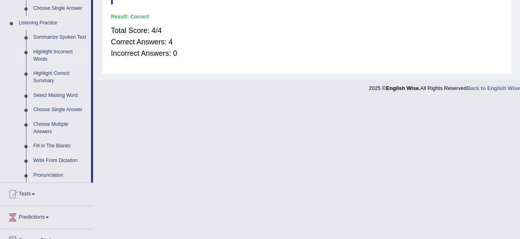
click at [62, 53] on link "Highlight Incorrect Words" at bounding box center [60, 56] width 61 height 22
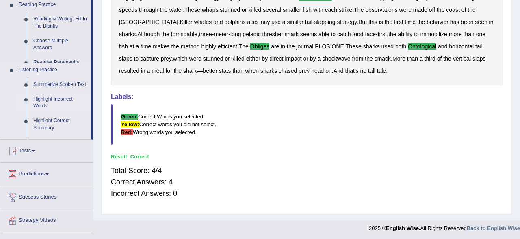
scroll to position [0, 0]
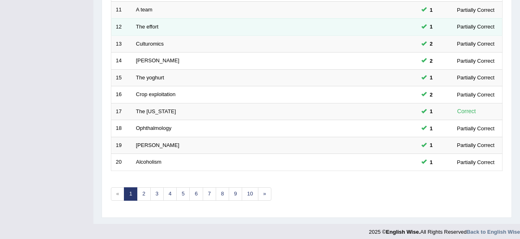
scroll to position [296, 0]
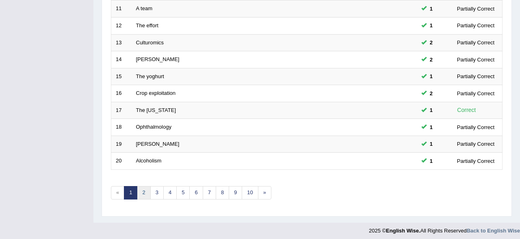
click at [143, 192] on link "2" at bounding box center [143, 192] width 13 height 13
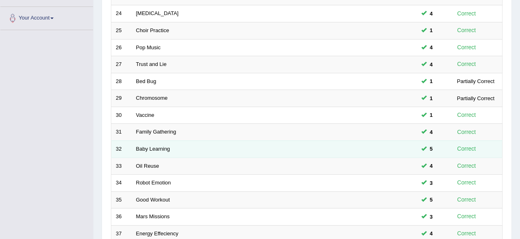
scroll to position [169, 0]
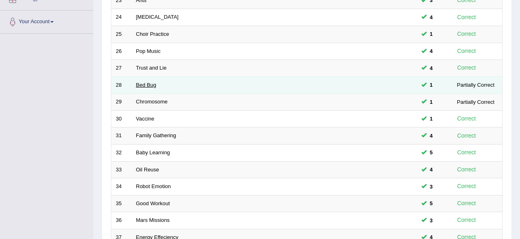
click at [140, 84] on link "Bed Bug" at bounding box center [146, 85] width 20 height 6
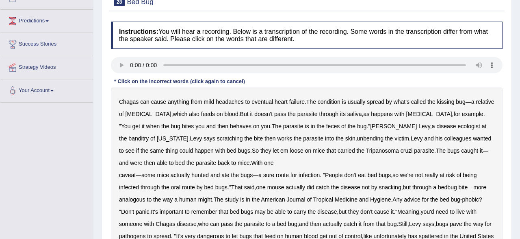
scroll to position [127, 0]
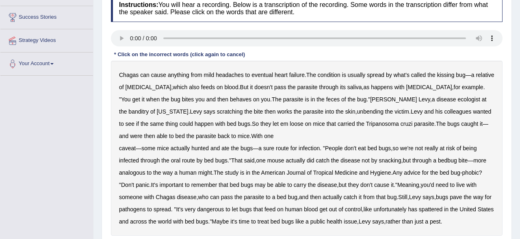
click at [260, 73] on b "eventual" at bounding box center [263, 75] width 22 height 7
click at [205, 127] on div "Chagas can cause anything from mild headaches to eventual heart failure . The c…" at bounding box center [307, 148] width 392 height 175
click at [217, 110] on b "scratching" at bounding box center [230, 111] width 26 height 7
click at [241, 145] on b "bugs" at bounding box center [247, 148] width 12 height 7
click at [261, 181] on b "may" at bounding box center [260, 184] width 11 height 7
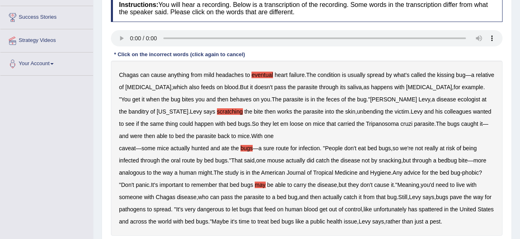
click at [263, 207] on b "that" at bounding box center [258, 209] width 9 height 7
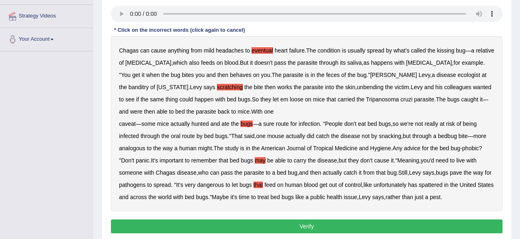
scroll to position [169, 0]
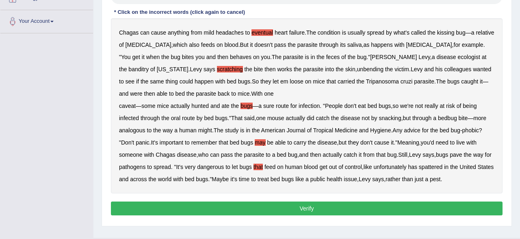
click at [264, 207] on button "Verify" at bounding box center [307, 208] width 392 height 14
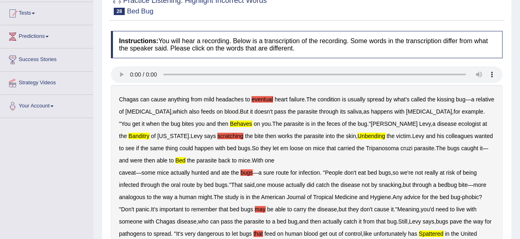
scroll to position [42, 0]
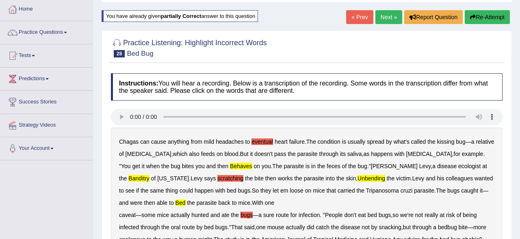
click at [488, 16] on button "Re-Attempt" at bounding box center [487, 17] width 45 height 14
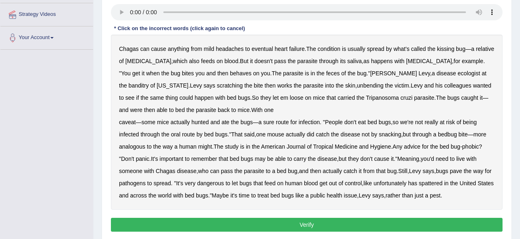
scroll to position [127, 0]
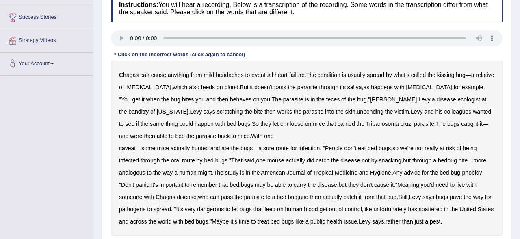
click at [176, 133] on b "bed" at bounding box center [180, 136] width 9 height 7
click at [230, 100] on b "behaves" at bounding box center [241, 99] width 22 height 7
click at [149, 108] on b "banditry" at bounding box center [138, 111] width 20 height 7
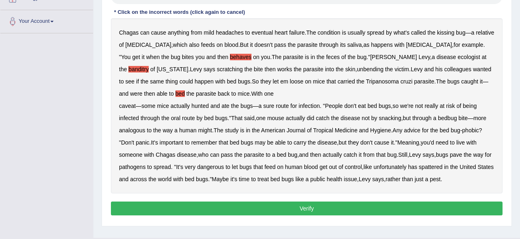
click at [443, 167] on b "spattered" at bounding box center [431, 166] width 24 height 7
click at [332, 210] on button "Verify" at bounding box center [307, 208] width 392 height 14
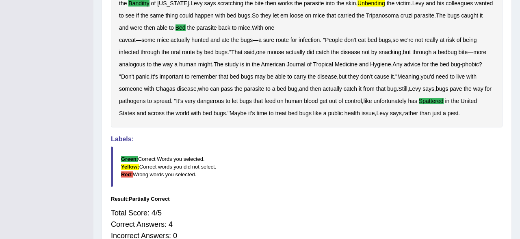
scroll to position [48, 0]
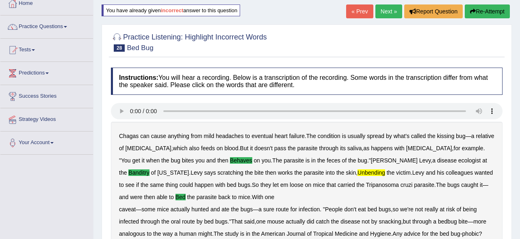
click at [496, 16] on button "Re-Attempt" at bounding box center [487, 11] width 45 height 14
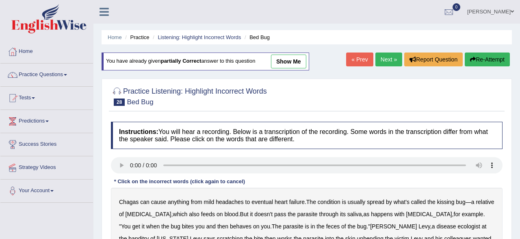
scroll to position [92, 0]
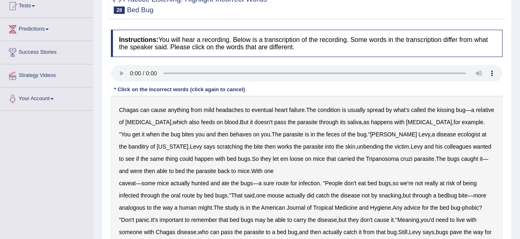
click at [230, 133] on b "behaves" at bounding box center [241, 134] width 22 height 7
click at [149, 143] on b "banditry" at bounding box center [138, 146] width 20 height 7
click at [357, 147] on b "unbending" at bounding box center [370, 146] width 26 height 7
click at [176, 168] on b "bed" at bounding box center [180, 171] width 9 height 7
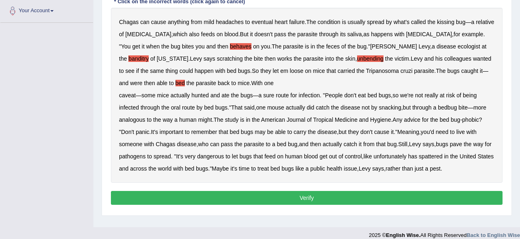
scroll to position [188, 0]
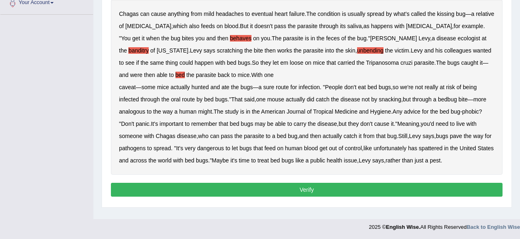
click at [440, 149] on b "spattered" at bounding box center [431, 148] width 24 height 7
click at [377, 194] on button "Verify" at bounding box center [307, 190] width 392 height 14
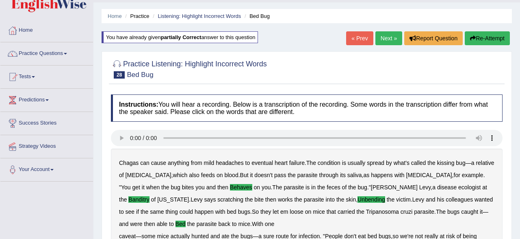
scroll to position [0, 0]
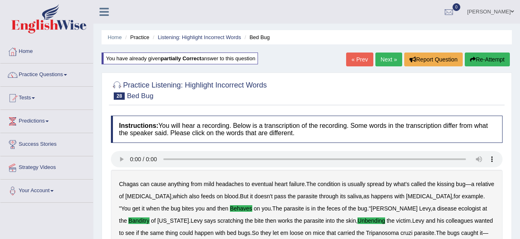
click at [385, 59] on link "Next »" at bounding box center [389, 59] width 27 height 14
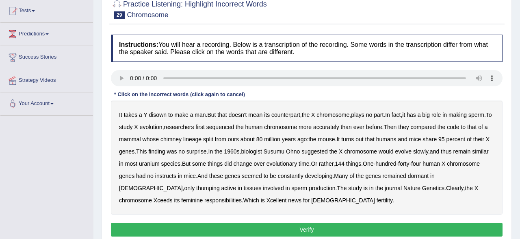
scroll to position [85, 0]
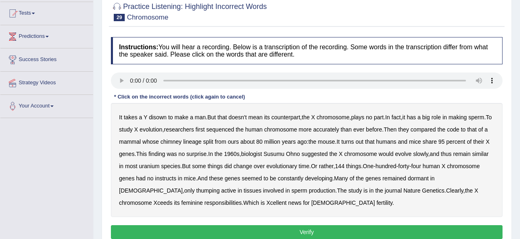
click at [161, 115] on b "disown" at bounding box center [158, 117] width 18 height 7
click at [179, 140] on b "chimney" at bounding box center [171, 141] width 21 height 7
click at [176, 176] on b "instructs" at bounding box center [165, 178] width 21 height 7
click at [244, 188] on b "tissues" at bounding box center [253, 190] width 18 height 7
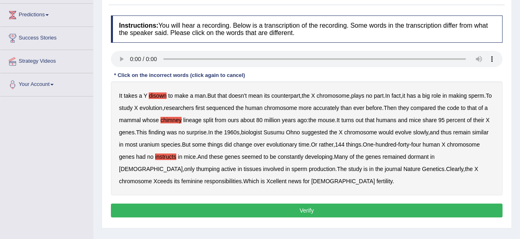
scroll to position [127, 0]
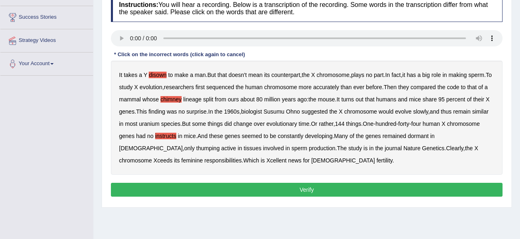
click at [261, 188] on button "Verify" at bounding box center [307, 190] width 392 height 14
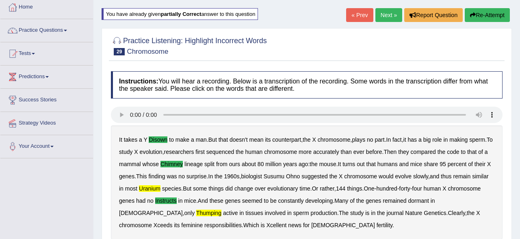
scroll to position [42, 0]
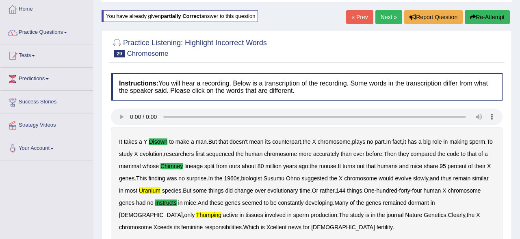
click at [483, 20] on button "Re-Attempt" at bounding box center [487, 17] width 45 height 14
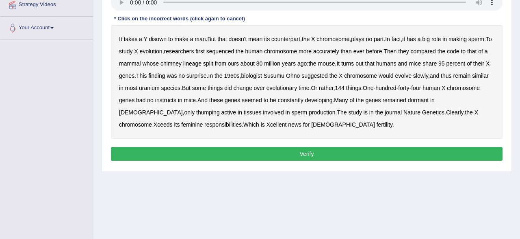
scroll to position [127, 0]
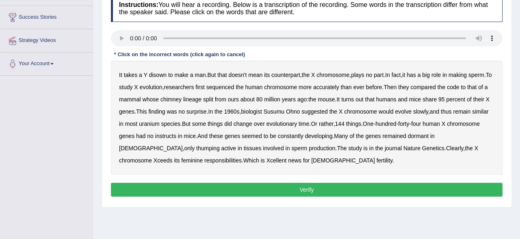
click at [160, 125] on b "uranium" at bounding box center [149, 123] width 21 height 7
click at [155, 72] on b "disown" at bounding box center [158, 75] width 18 height 7
click at [158, 85] on b "evolution" at bounding box center [151, 87] width 23 height 7
click at [170, 98] on b "chimney" at bounding box center [171, 99] width 21 height 7
click at [176, 135] on b "instructs" at bounding box center [165, 136] width 21 height 7
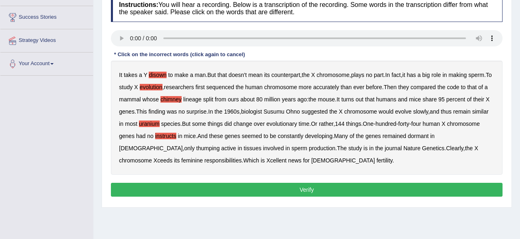
click at [173, 192] on button "Verify" at bounding box center [307, 190] width 392 height 14
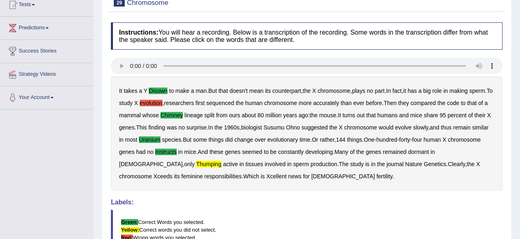
scroll to position [42, 0]
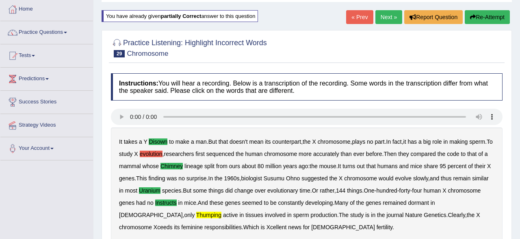
click at [490, 21] on button "Re-Attempt" at bounding box center [487, 17] width 45 height 14
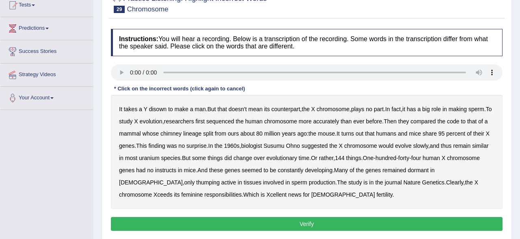
scroll to position [127, 0]
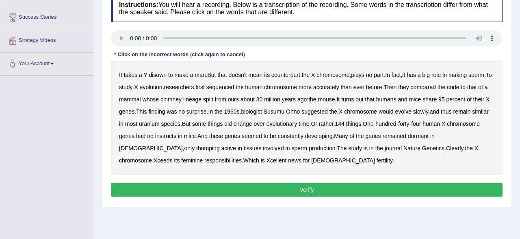
click at [196, 148] on b "thumping" at bounding box center [208, 148] width 24 height 7
click at [154, 77] on b "disown" at bounding box center [158, 75] width 18 height 7
click at [174, 98] on b "chimney" at bounding box center [171, 99] width 21 height 7
click at [160, 123] on b "uranium" at bounding box center [149, 123] width 21 height 7
click at [189, 190] on button "Verify" at bounding box center [307, 190] width 392 height 14
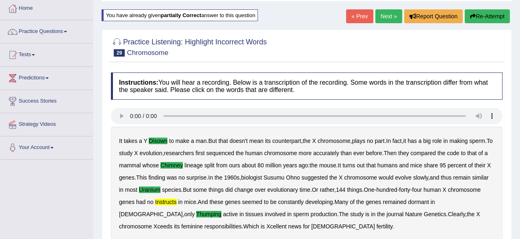
scroll to position [42, 0]
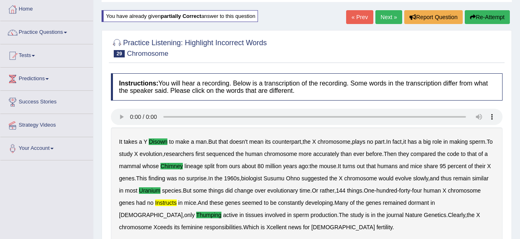
click at [485, 18] on button "Re-Attempt" at bounding box center [487, 17] width 45 height 14
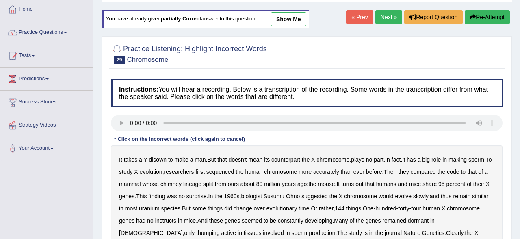
scroll to position [42, 0]
click at [159, 157] on b "disown" at bounding box center [158, 159] width 18 height 7
click at [174, 183] on b "chimney" at bounding box center [171, 184] width 21 height 7
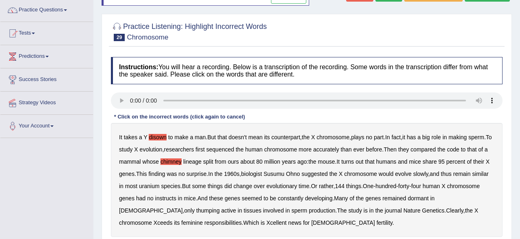
scroll to position [85, 0]
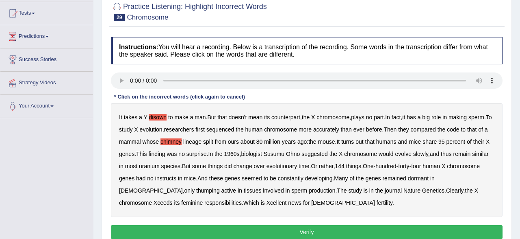
click at [194, 154] on b "surprise" at bounding box center [197, 153] width 20 height 7
click at [176, 178] on b "instructs" at bounding box center [165, 178] width 21 height 7
click at [203, 154] on b "surprise" at bounding box center [197, 153] width 20 height 7
click at [196, 187] on b "thumping" at bounding box center [208, 190] width 24 height 7
click at [160, 165] on b "uranium" at bounding box center [149, 166] width 21 height 7
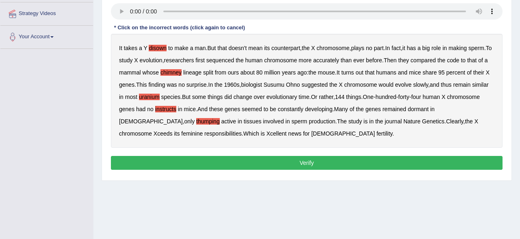
scroll to position [169, 0]
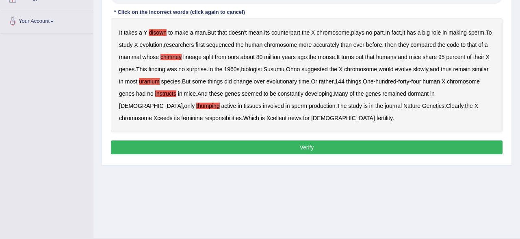
click at [211, 152] on button "Verify" at bounding box center [307, 147] width 392 height 14
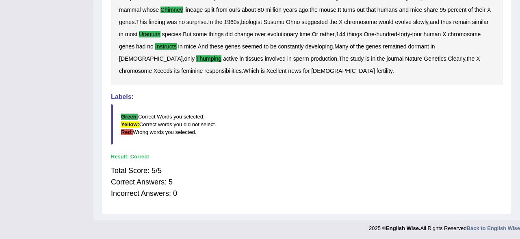
scroll to position [0, 0]
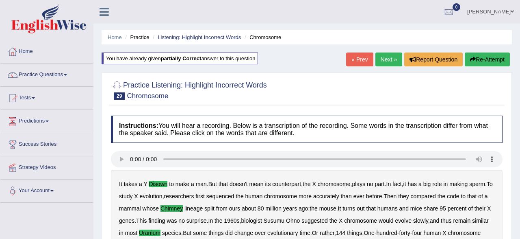
click at [384, 65] on link "Next »" at bounding box center [389, 59] width 27 height 14
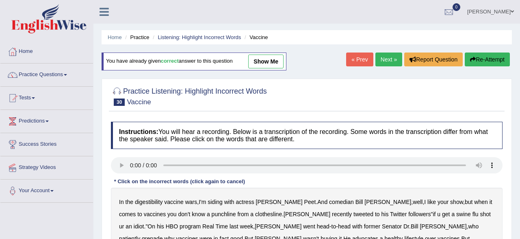
click at [394, 56] on link "Next »" at bounding box center [389, 59] width 27 height 14
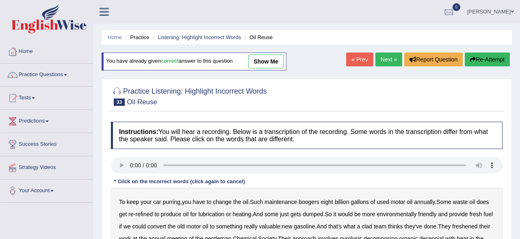
click at [387, 62] on link "Next »" at bounding box center [389, 59] width 27 height 14
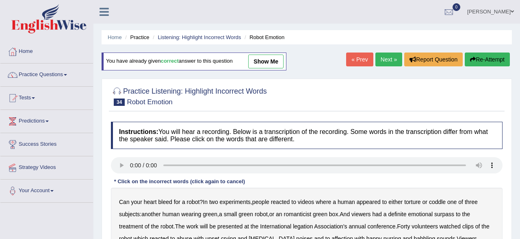
click at [387, 62] on link "Next »" at bounding box center [389, 59] width 27 height 14
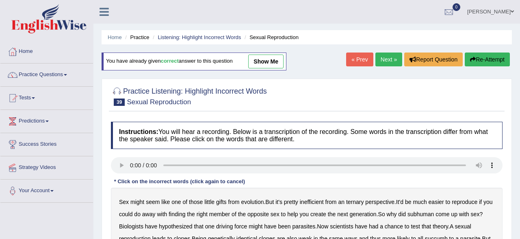
click at [387, 63] on link "Next »" at bounding box center [389, 59] width 27 height 14
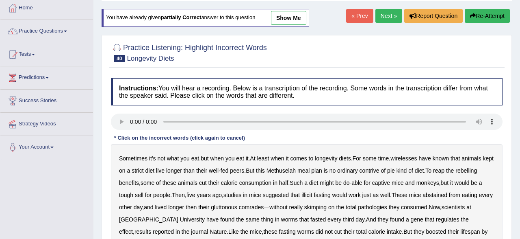
scroll to position [85, 0]
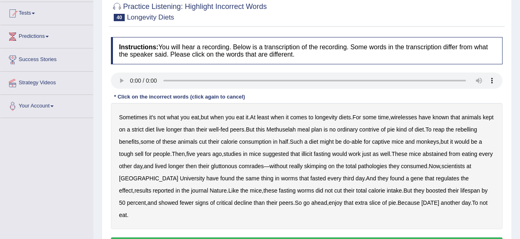
click at [380, 129] on b "contrive" at bounding box center [370, 129] width 20 height 7
click at [308, 153] on b "illicit" at bounding box center [307, 153] width 11 height 7
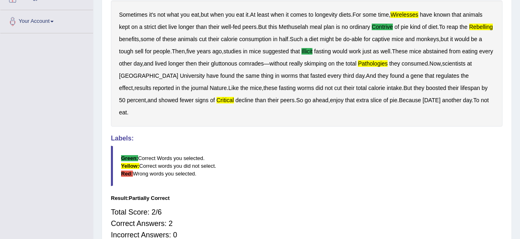
scroll to position [0, 0]
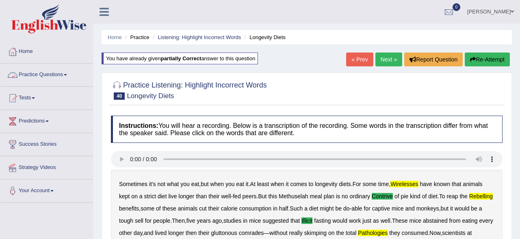
click at [35, 77] on link "Practice Questions" at bounding box center [46, 73] width 93 height 20
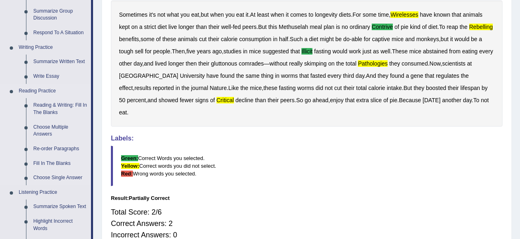
scroll to position [338, 0]
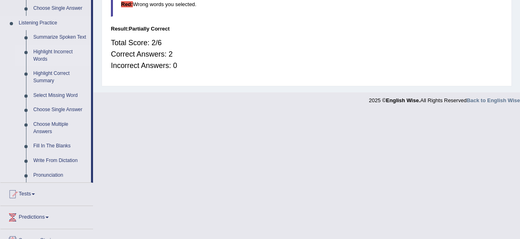
click at [41, 51] on link "Highlight Incorrect Words" at bounding box center [60, 56] width 61 height 22
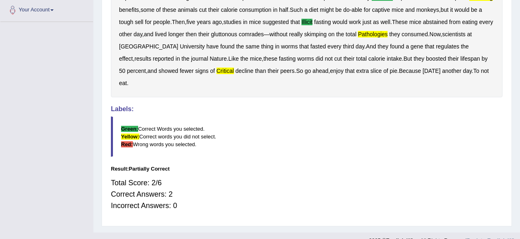
scroll to position [87, 0]
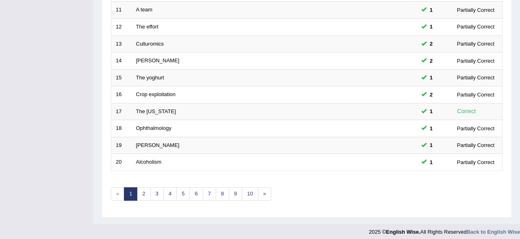
scroll to position [296, 0]
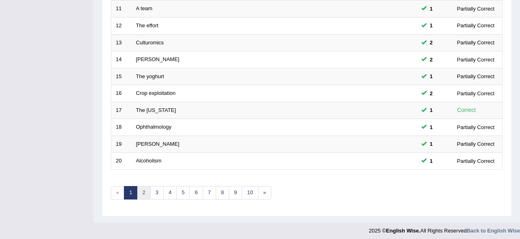
click at [140, 194] on link "2" at bounding box center [143, 192] width 13 height 13
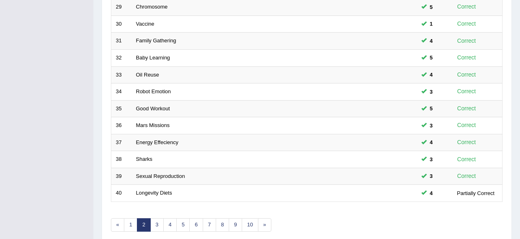
scroll to position [296, 0]
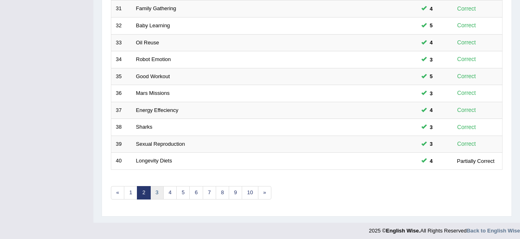
click at [157, 191] on link "3" at bounding box center [156, 192] width 13 height 13
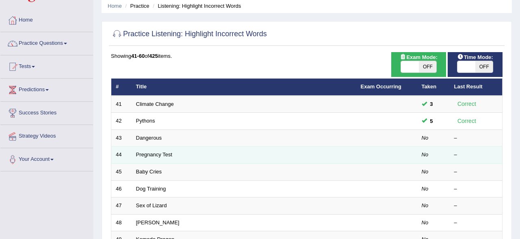
scroll to position [85, 0]
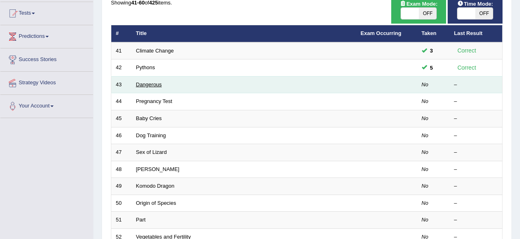
click at [144, 85] on link "Dangerous" at bounding box center [149, 84] width 26 height 6
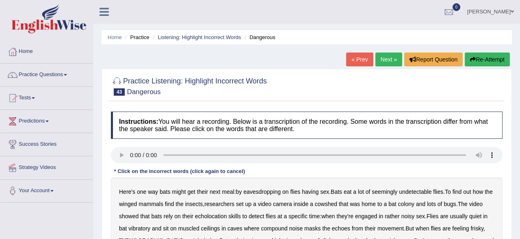
scroll to position [127, 0]
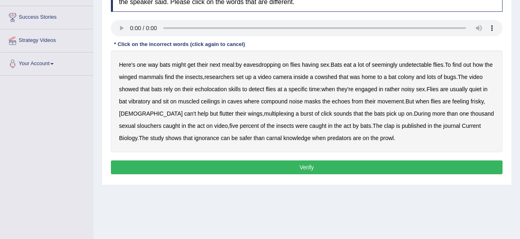
click at [260, 65] on b "eavesdropping" at bounding box center [262, 64] width 37 height 7
click at [271, 61] on b "eavesdropping" at bounding box center [262, 64] width 37 height 7
click at [200, 100] on b "muscled" at bounding box center [188, 101] width 21 height 7
click at [264, 111] on b "multiplexing" at bounding box center [279, 113] width 30 height 7
click at [384, 127] on b "clap" at bounding box center [389, 125] width 11 height 7
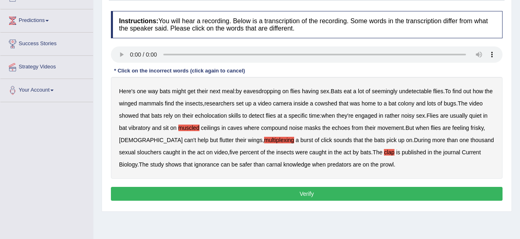
scroll to position [85, 0]
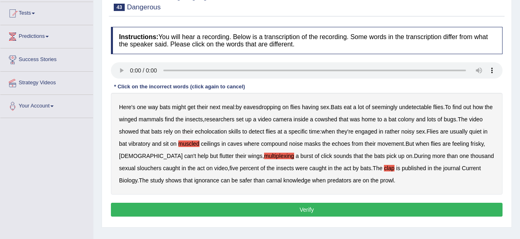
click at [150, 142] on b "vibratory" at bounding box center [139, 143] width 22 height 7
click at [336, 215] on button "Verify" at bounding box center [307, 209] width 392 height 14
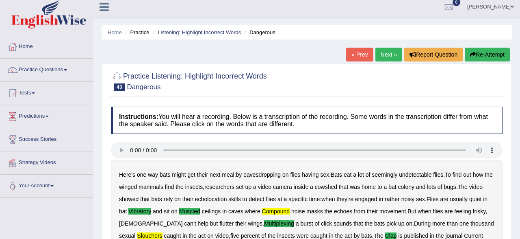
scroll to position [0, 0]
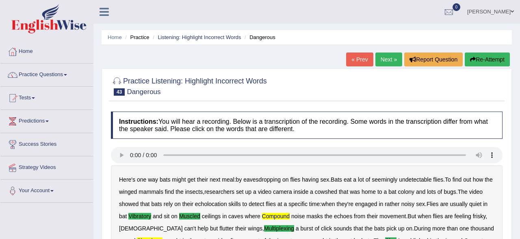
drag, startPoint x: 478, startPoint y: 64, endPoint x: 481, endPoint y: 67, distance: 4.3
click at [479, 64] on button "Re-Attempt" at bounding box center [487, 59] width 45 height 14
